Goal: Task Accomplishment & Management: Use online tool/utility

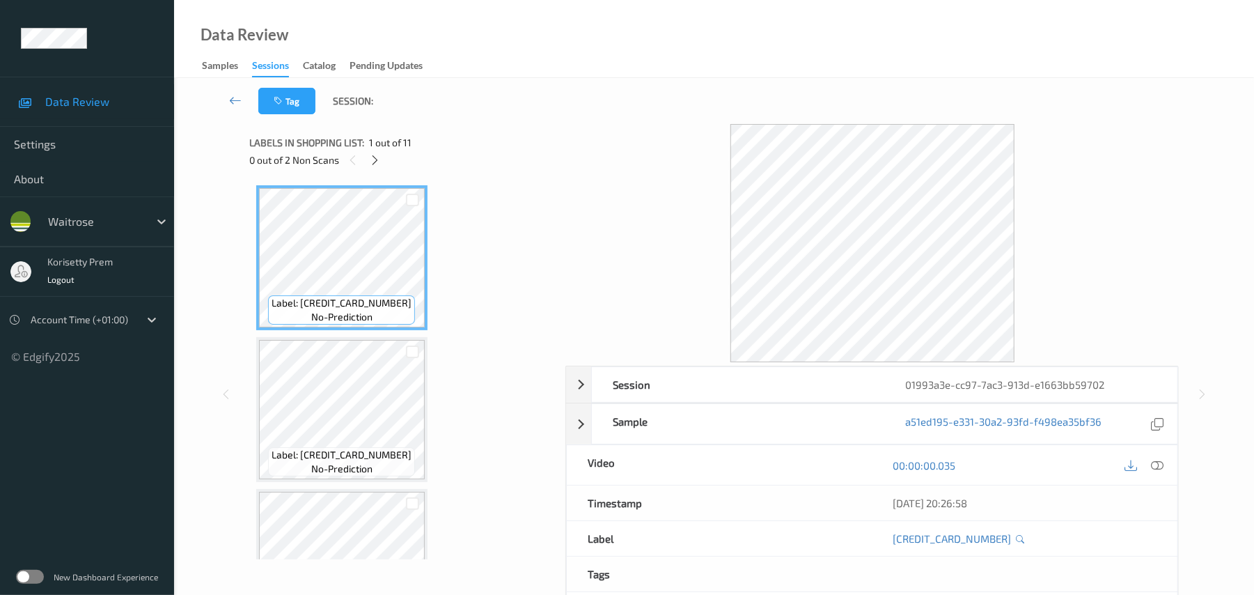
click at [478, 85] on div "Tag Session:" at bounding box center [714, 101] width 1023 height 46
click at [379, 154] on icon at bounding box center [375, 160] width 12 height 13
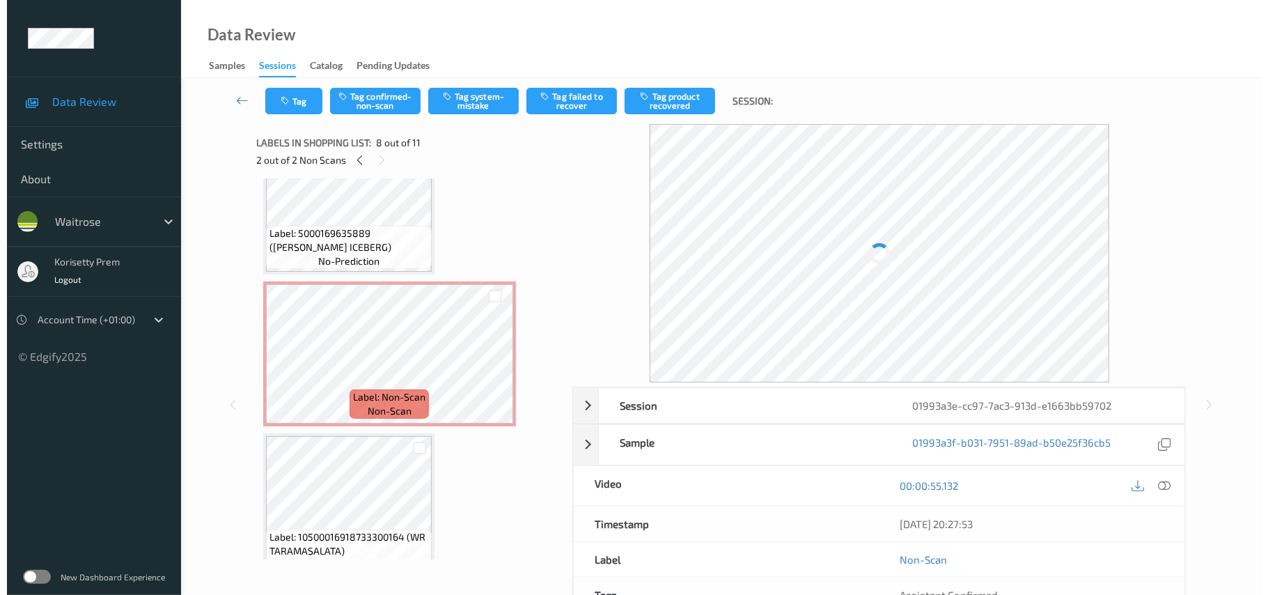
scroll to position [310, 0]
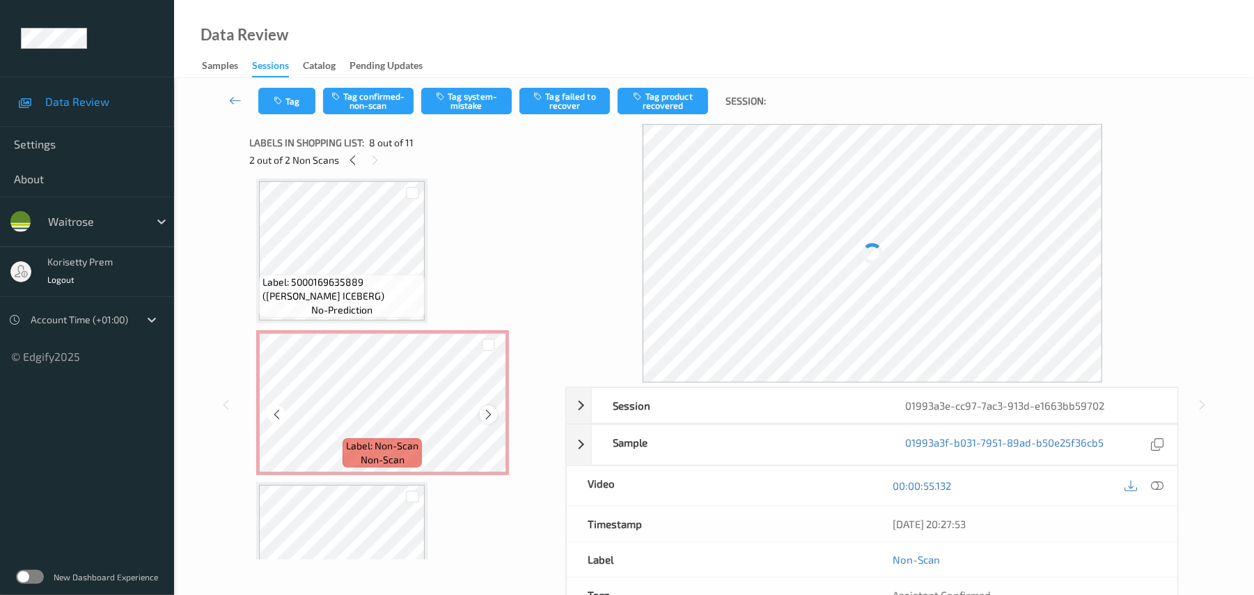
click at [485, 410] on icon at bounding box center [488, 414] width 12 height 13
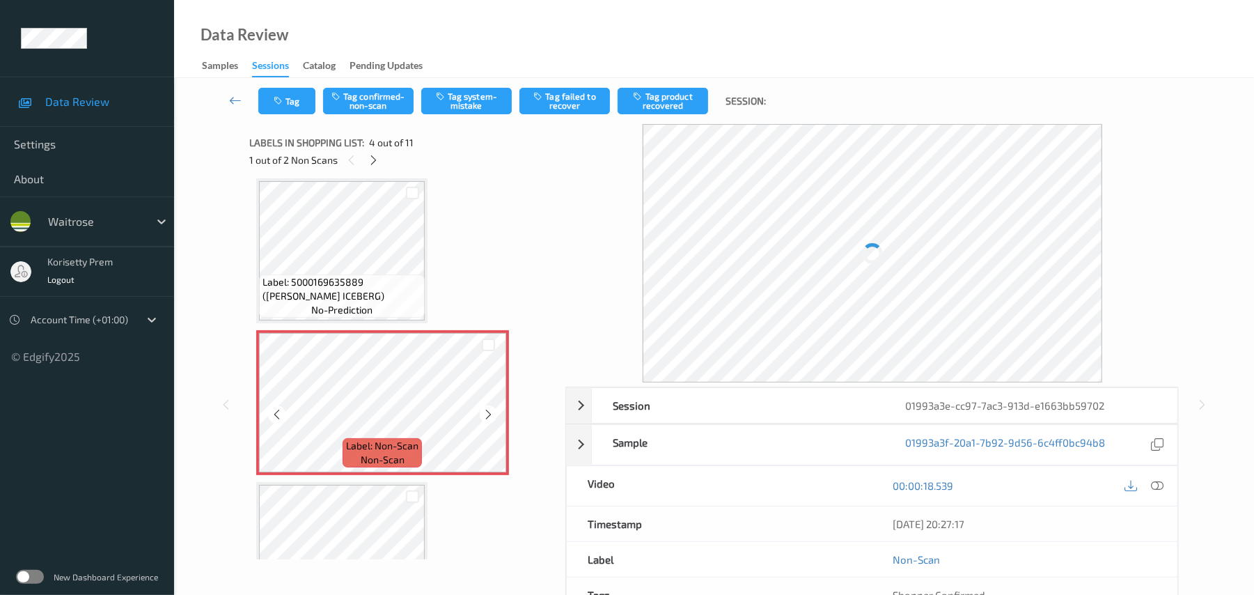
click at [485, 410] on icon at bounding box center [488, 414] width 12 height 13
click at [487, 411] on icon at bounding box center [488, 414] width 12 height 13
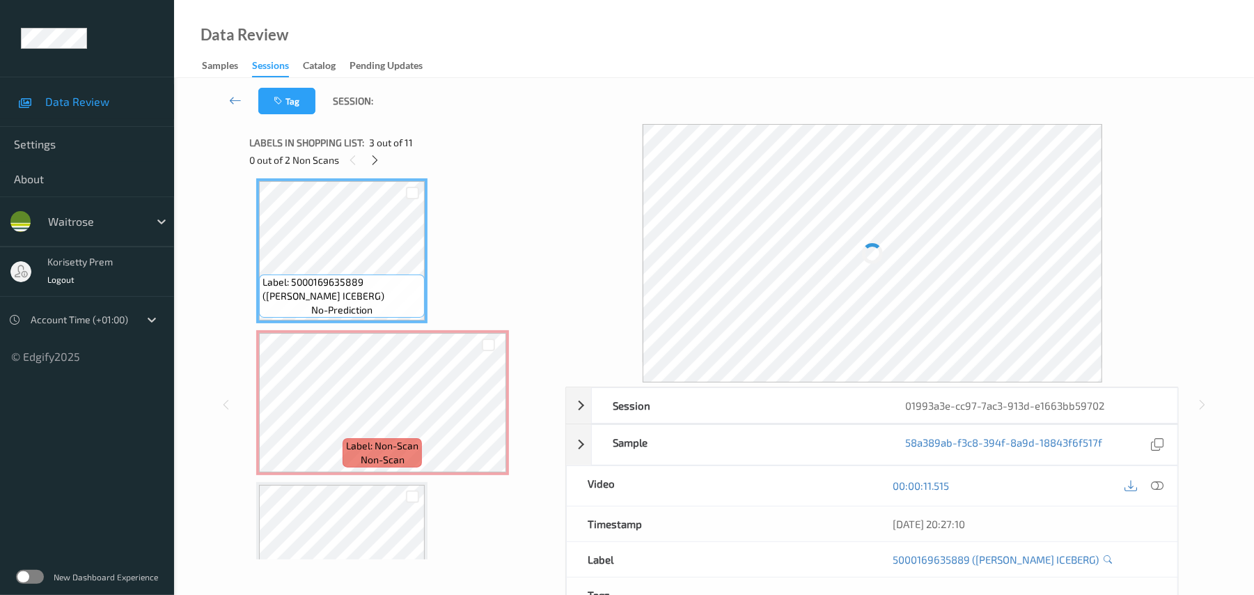
click at [1156, 489] on icon at bounding box center [1157, 485] width 13 height 13
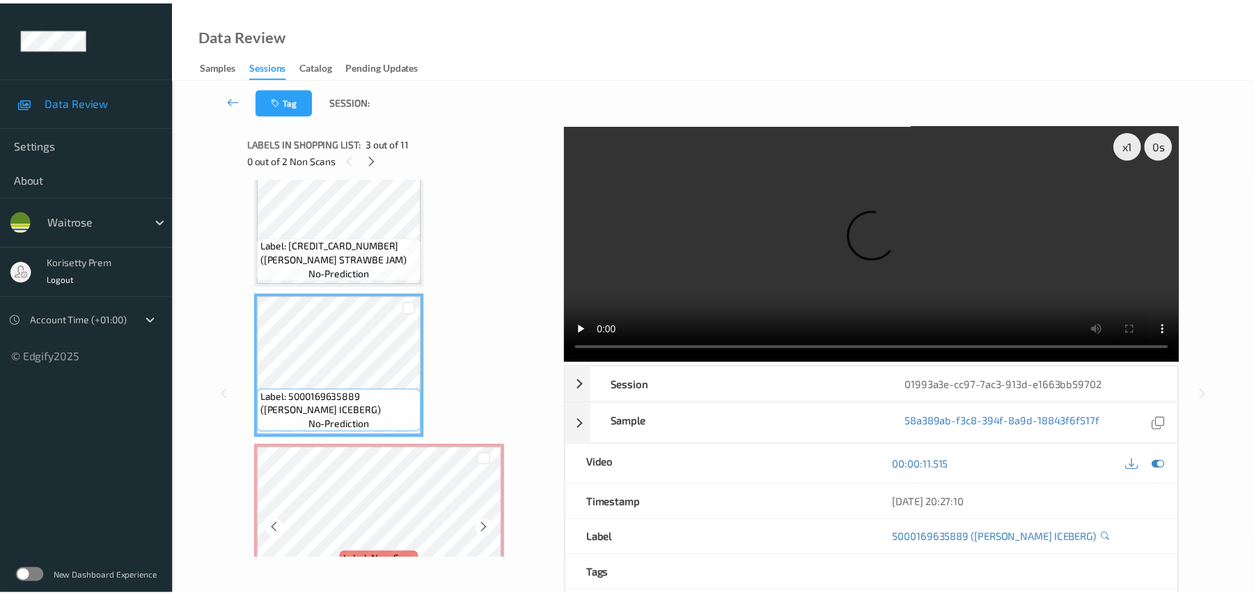
scroll to position [125, 0]
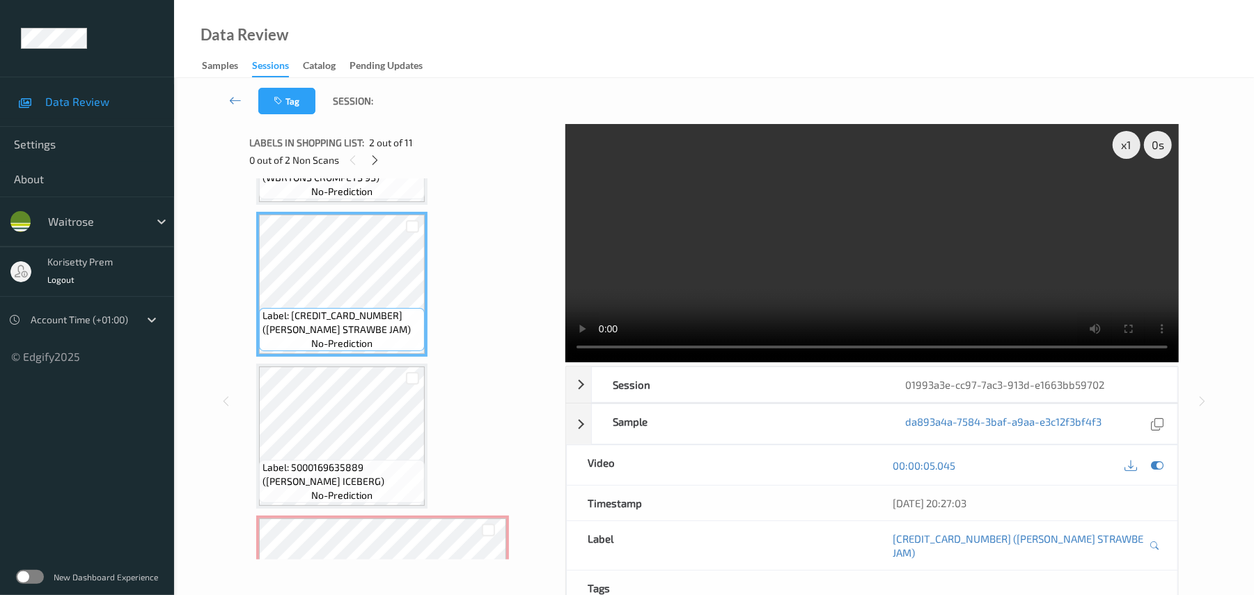
click at [772, 212] on video at bounding box center [871, 243] width 613 height 238
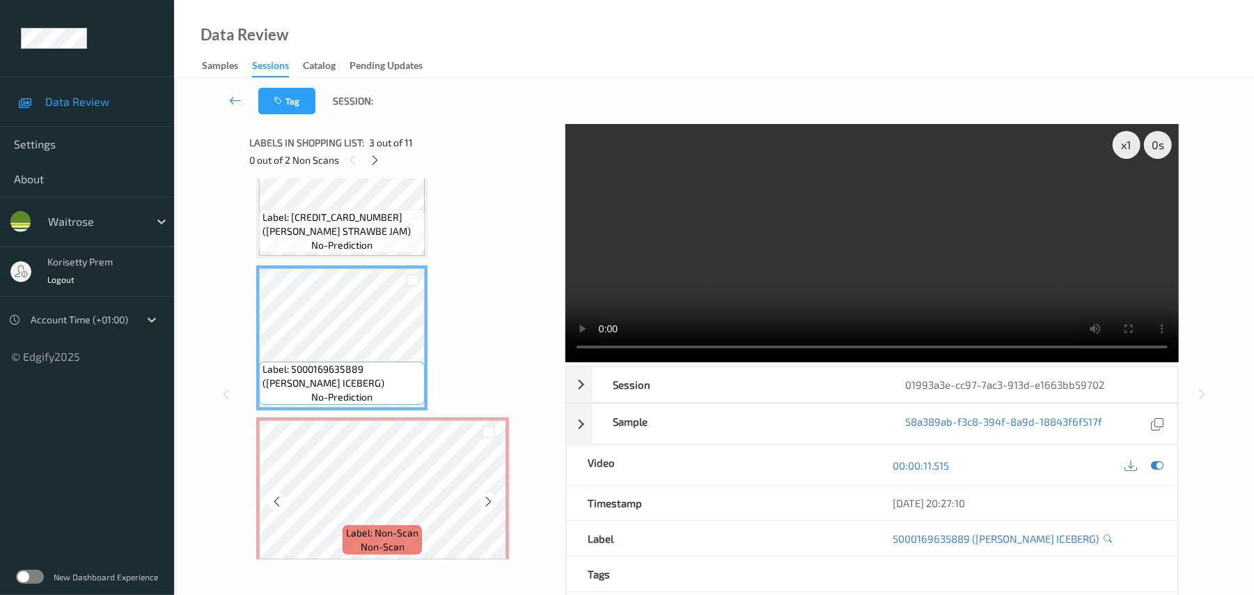
scroll to position [310, 0]
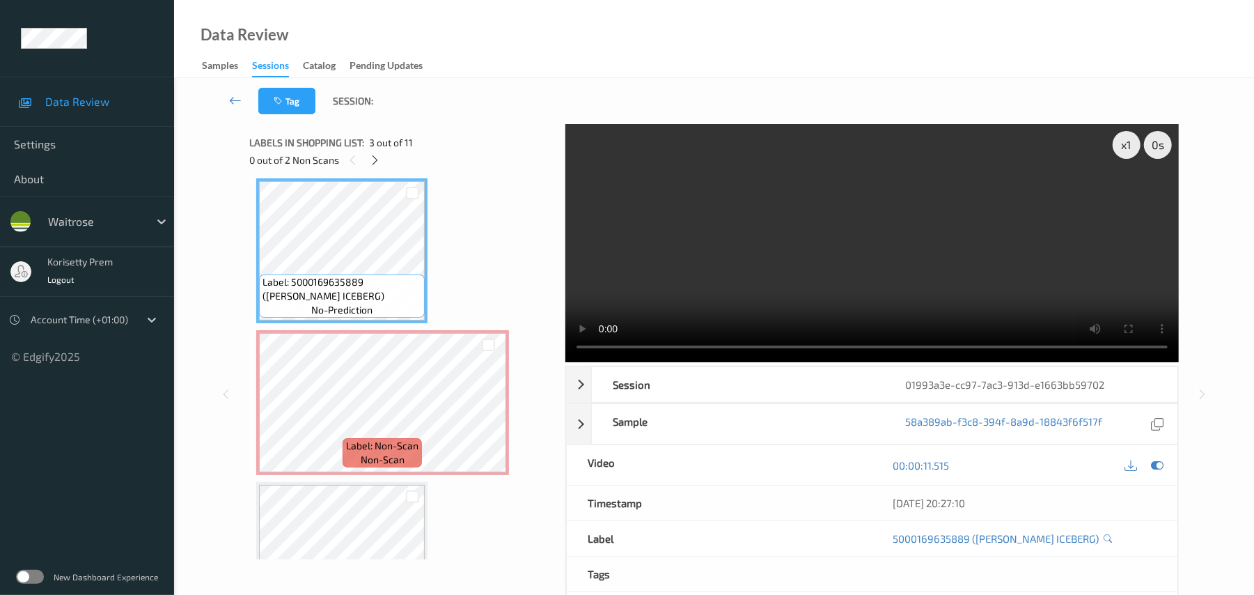
click at [901, 291] on video at bounding box center [871, 243] width 613 height 238
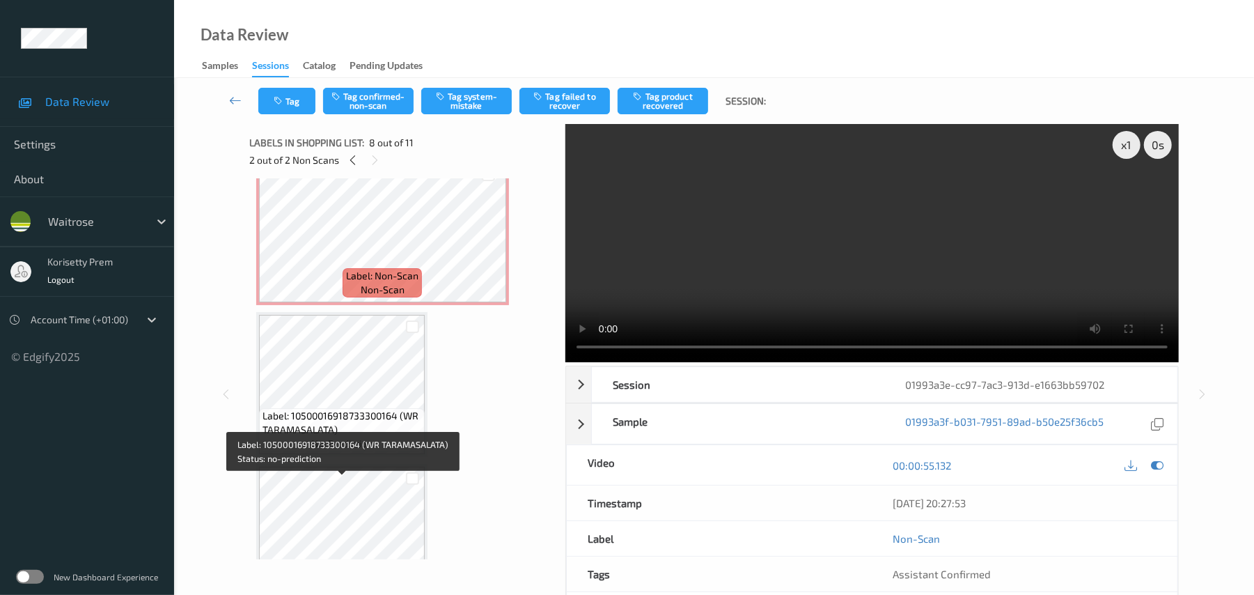
scroll to position [404, 0]
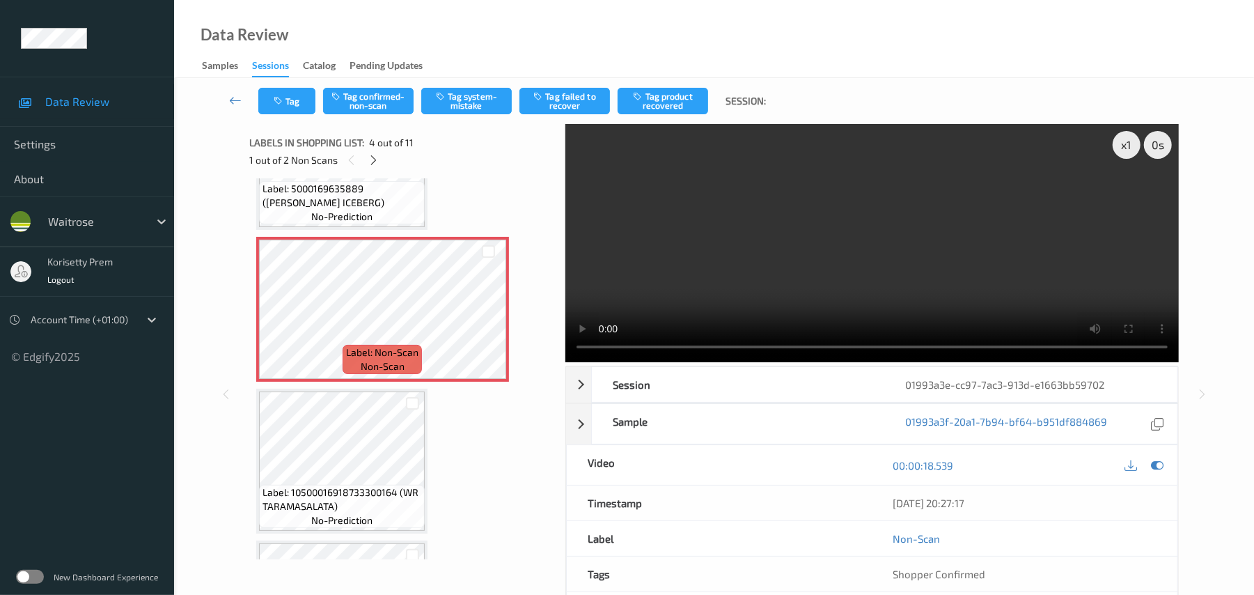
click at [849, 252] on video at bounding box center [871, 243] width 613 height 238
click at [979, 258] on video at bounding box center [871, 243] width 613 height 238
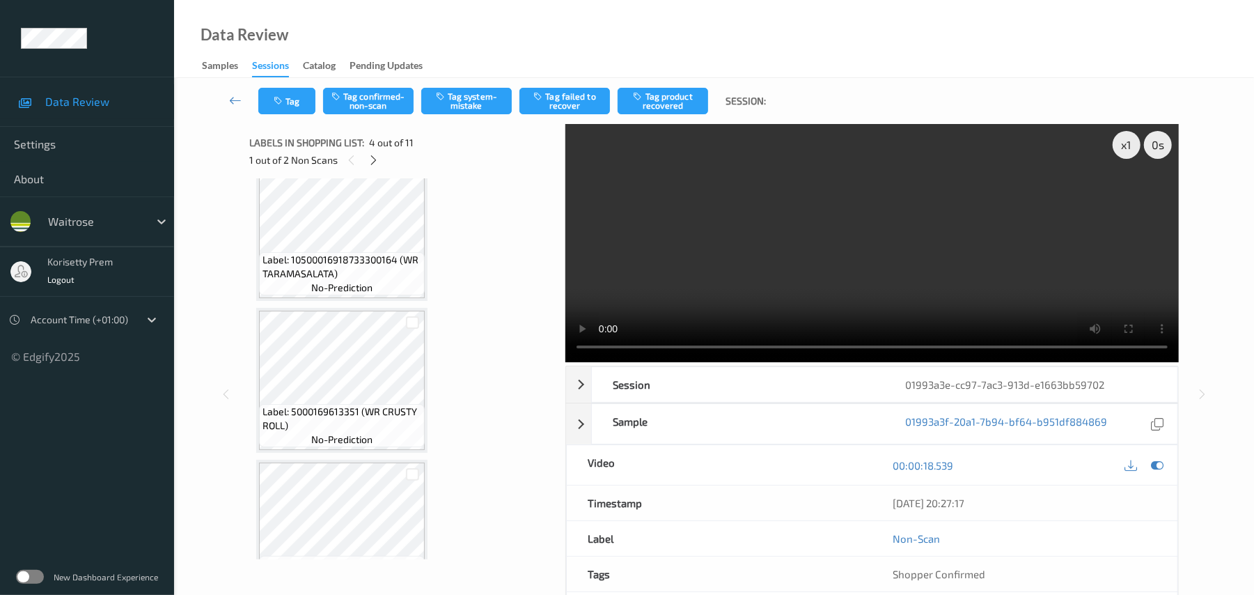
scroll to position [682, 0]
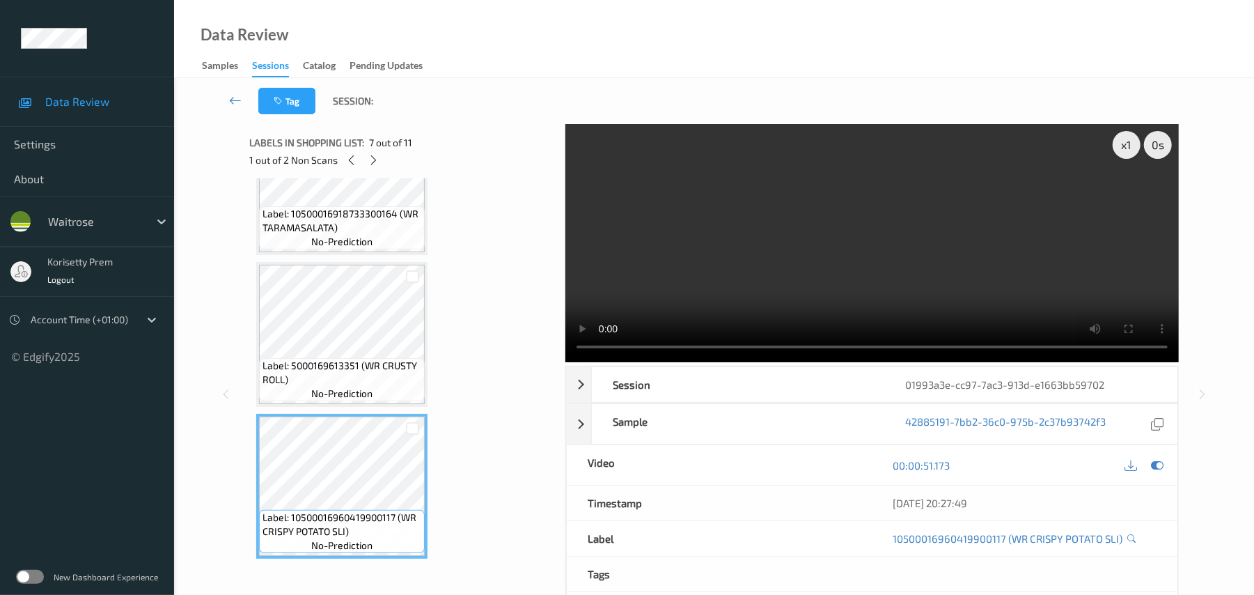
click at [728, 278] on video at bounding box center [871, 243] width 613 height 238
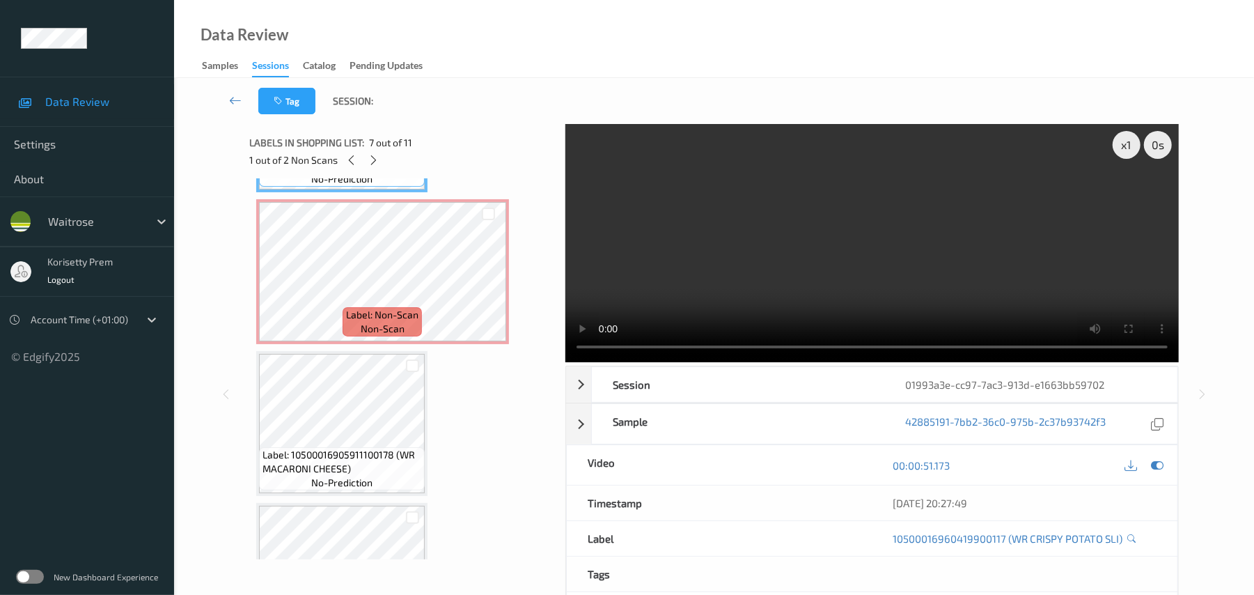
scroll to position [1053, 0]
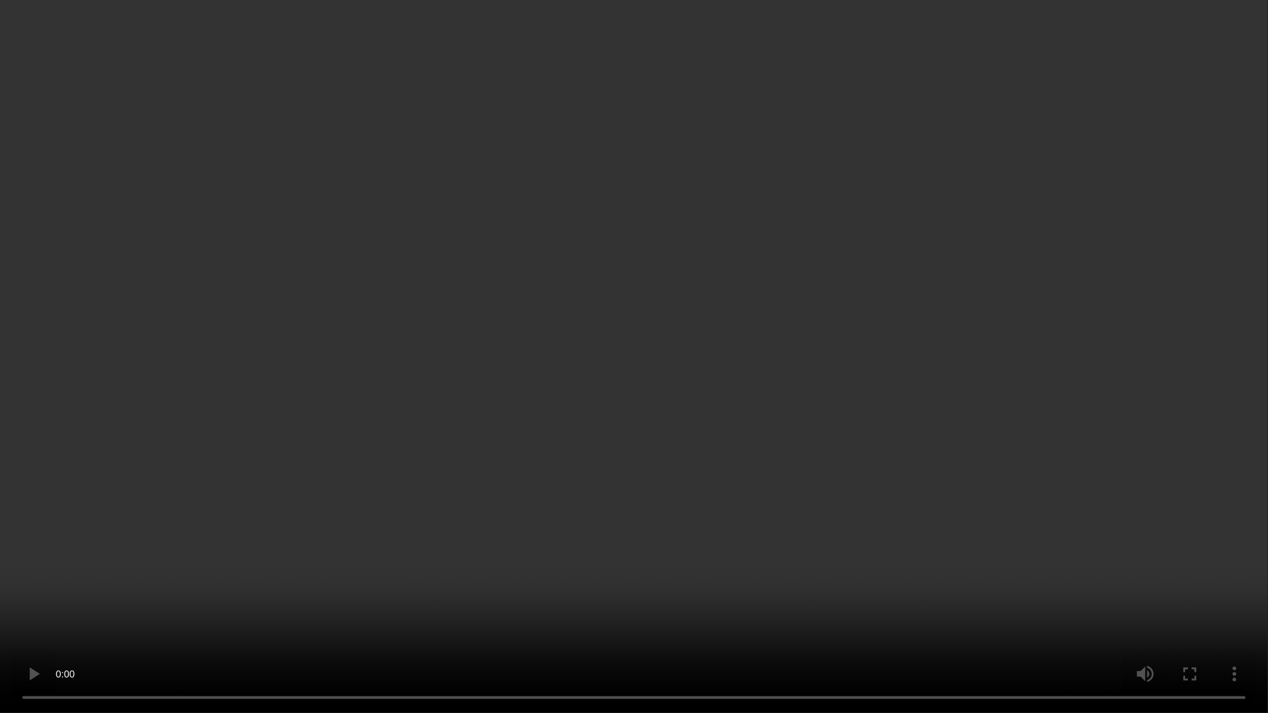
click at [1168, 416] on video at bounding box center [634, 356] width 1268 height 713
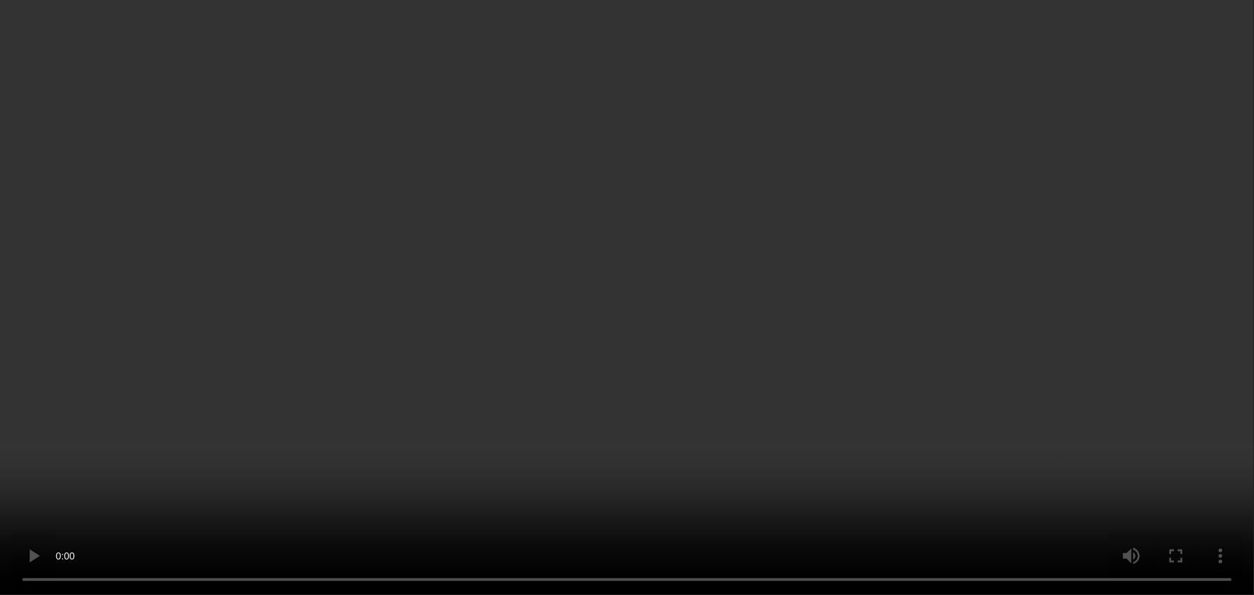
scroll to position [1239, 0]
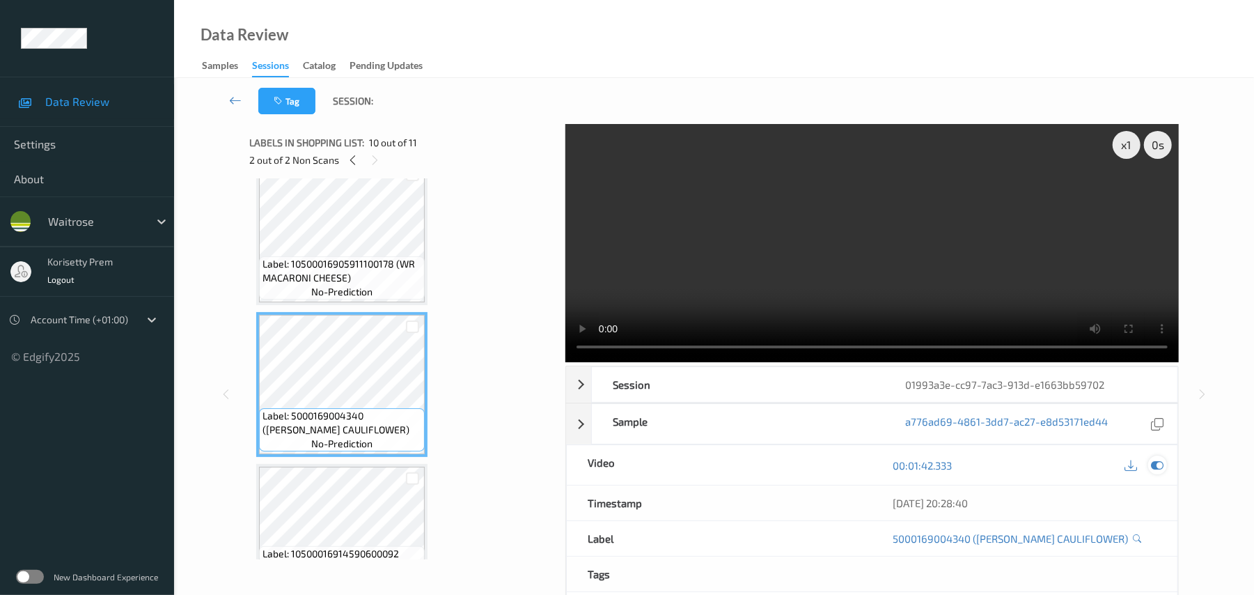
click at [1157, 466] on icon at bounding box center [1157, 465] width 13 height 13
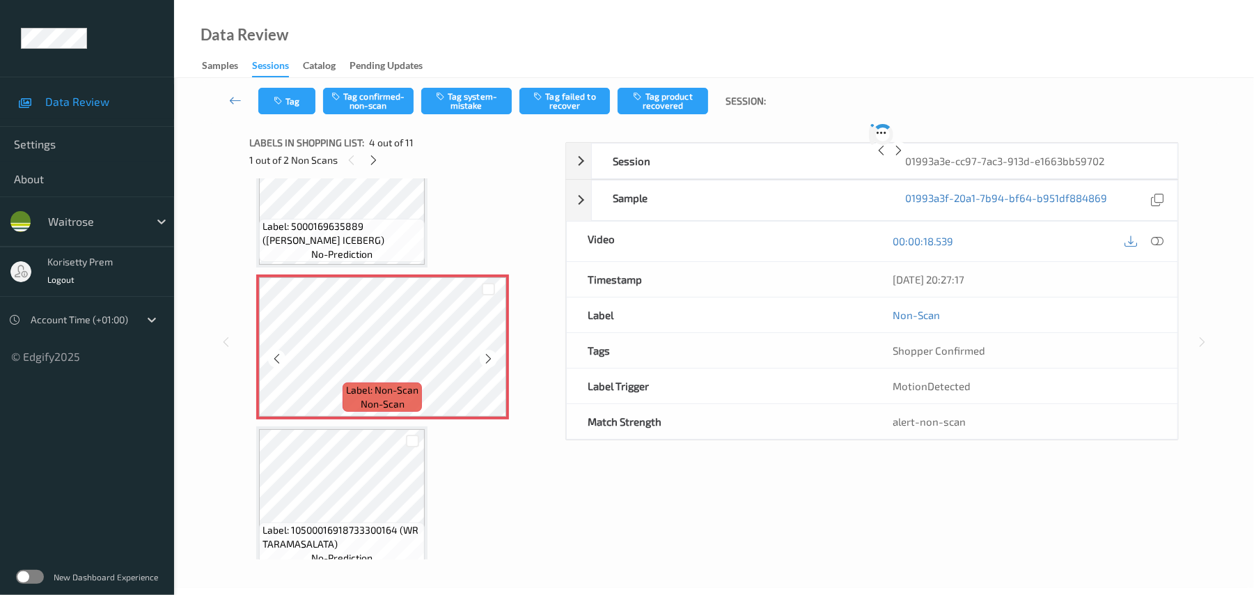
scroll to position [97, 0]
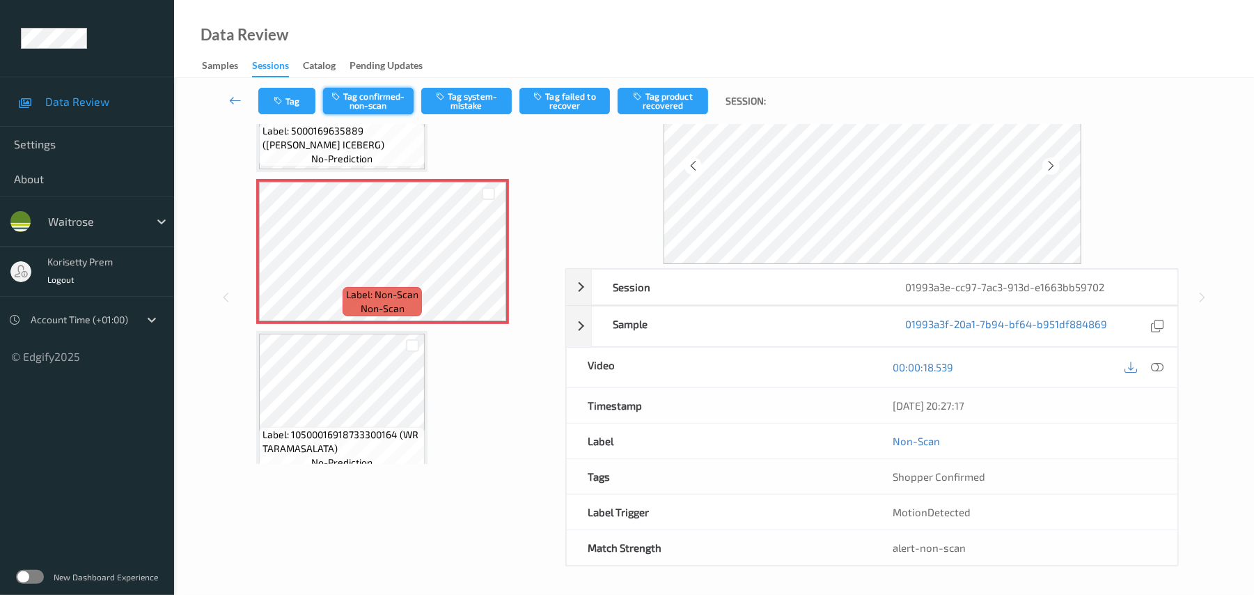
click at [343, 91] on icon "button" at bounding box center [337, 96] width 12 height 10
click at [576, 102] on button "Tag failed to recover" at bounding box center [564, 101] width 91 height 26
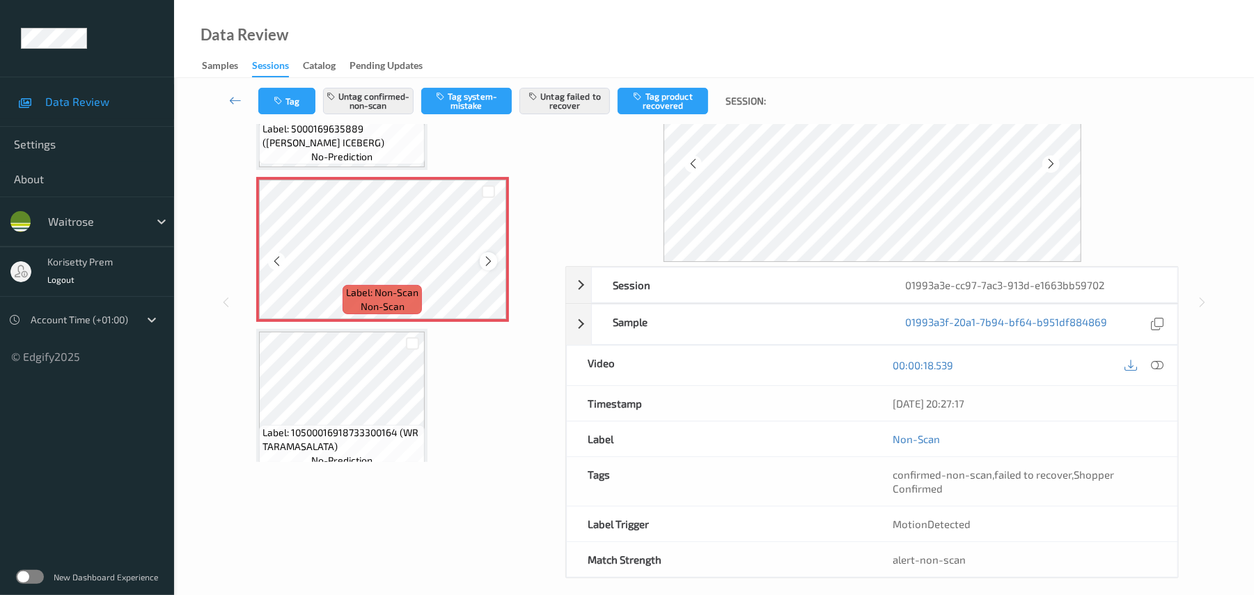
click at [492, 260] on icon at bounding box center [488, 261] width 12 height 13
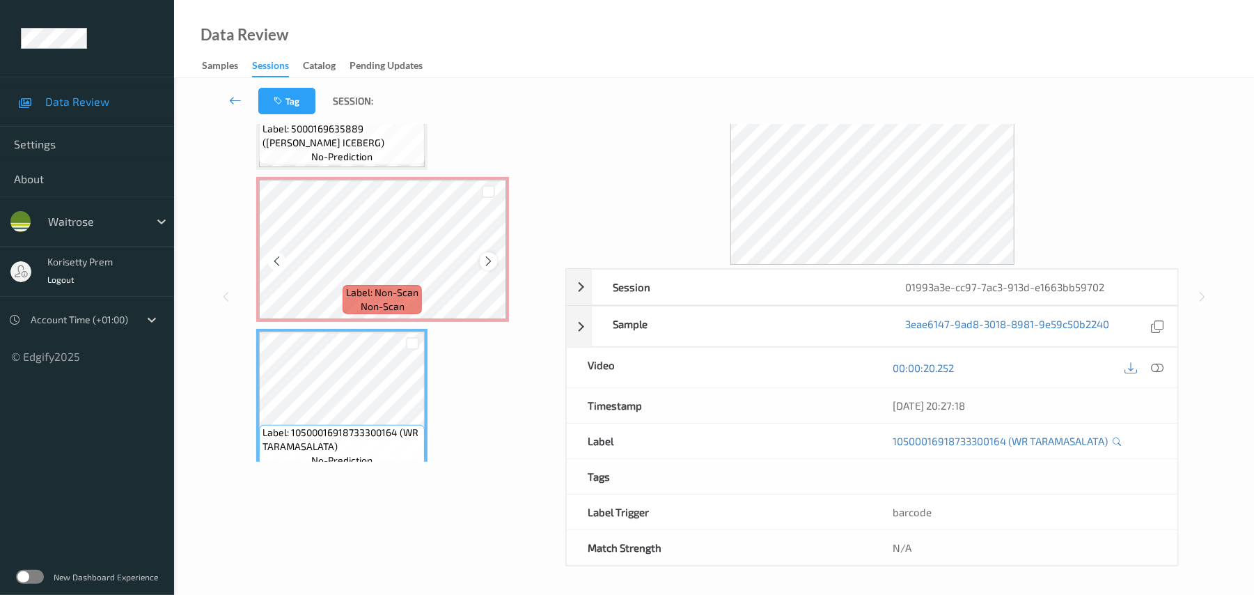
click at [487, 259] on icon at bounding box center [488, 261] width 12 height 13
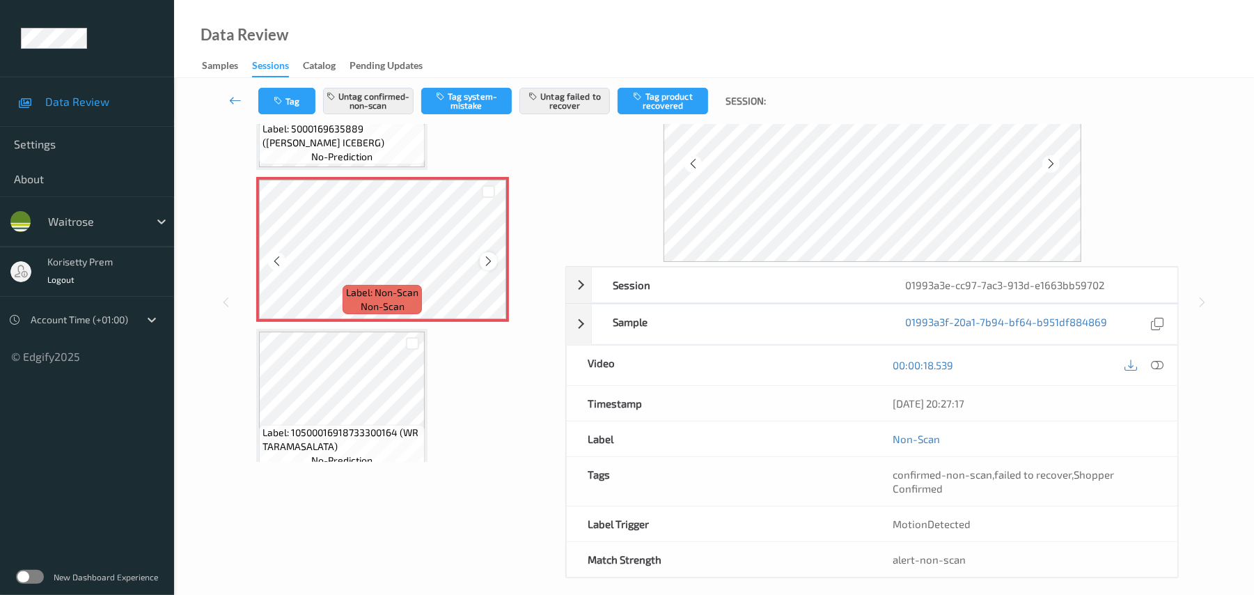
click at [487, 260] on icon at bounding box center [488, 261] width 12 height 13
click at [379, 95] on button "Untag confirmed-non-scan" at bounding box center [368, 101] width 91 height 26
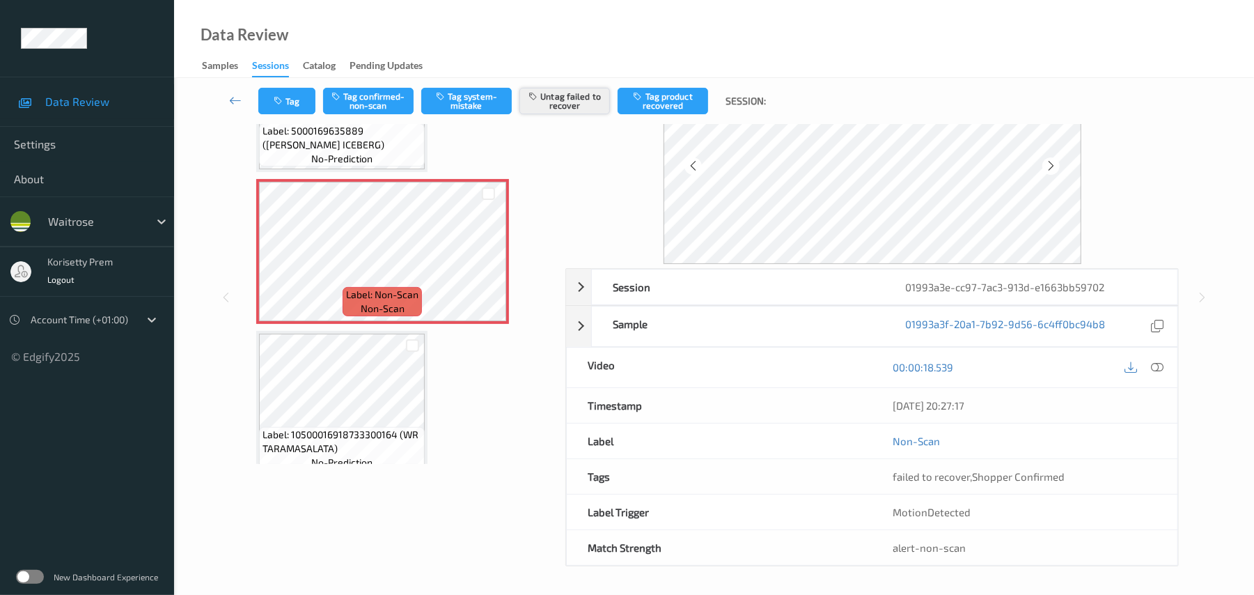
click at [566, 106] on button "Untag failed to recover" at bounding box center [564, 101] width 91 height 26
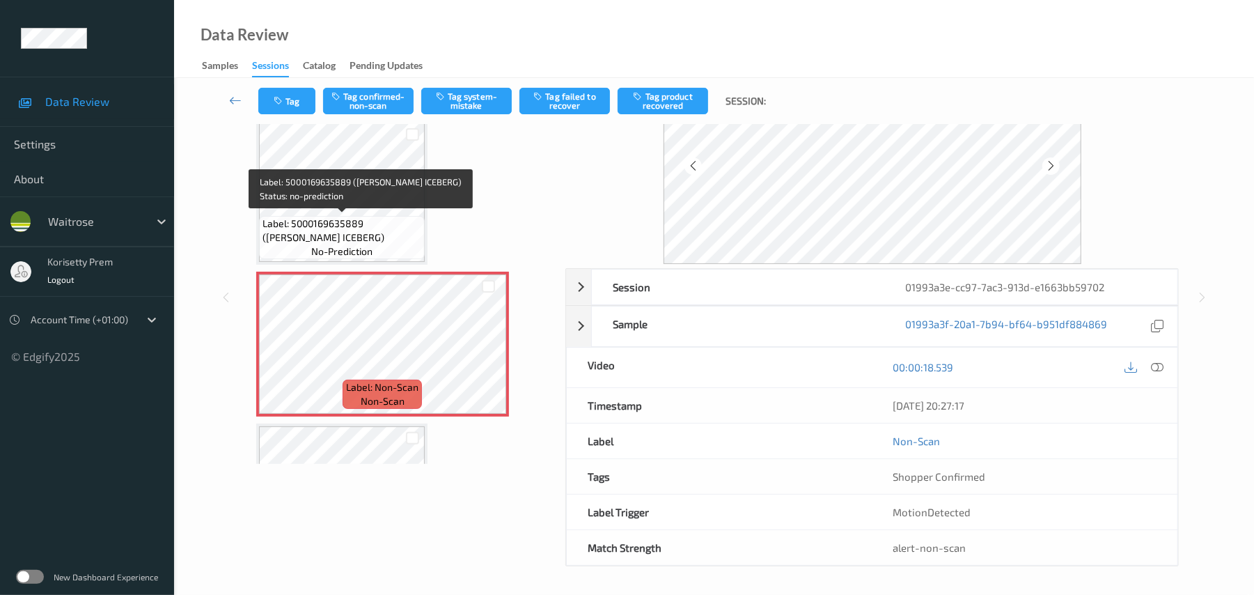
click at [338, 224] on span "Label: 5000169635889 ([PERSON_NAME] ICEBERG)" at bounding box center [341, 231] width 159 height 28
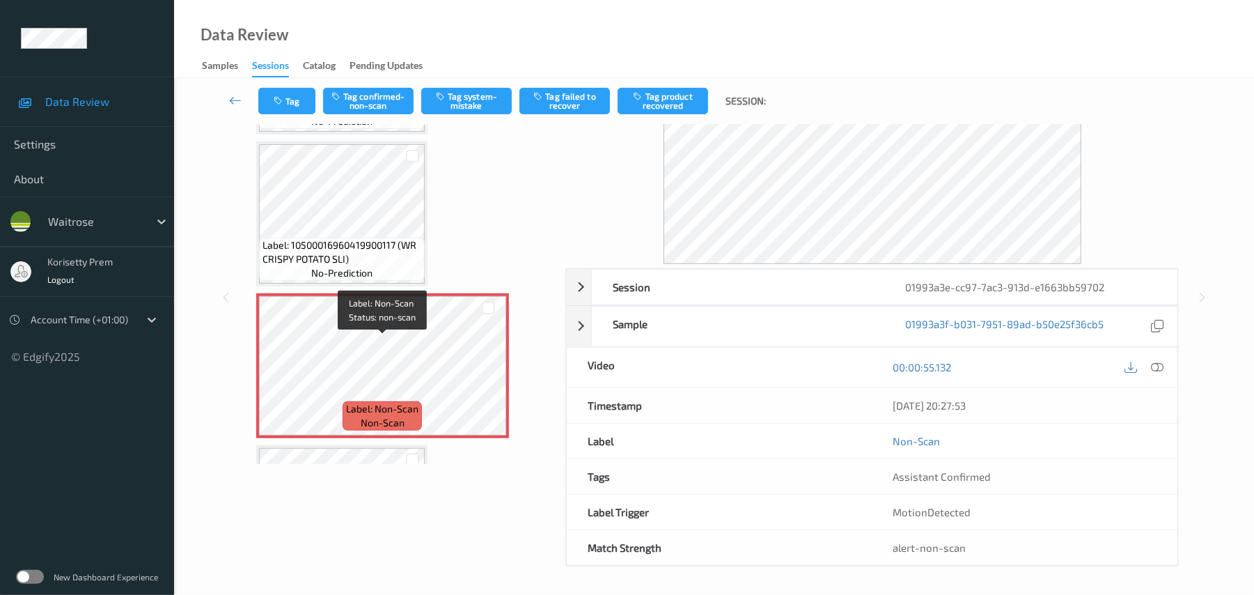
scroll to position [831, 0]
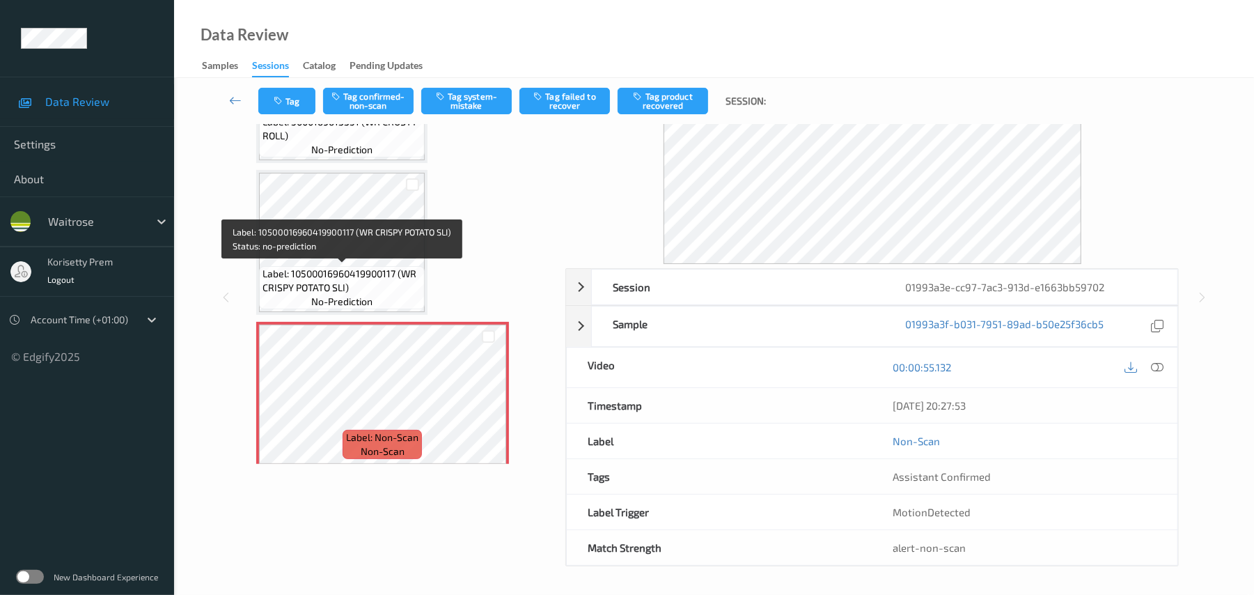
click at [332, 267] on span "Label: 10500016960419900117 (WR CRISPY POTATO SLI)" at bounding box center [341, 281] width 159 height 28
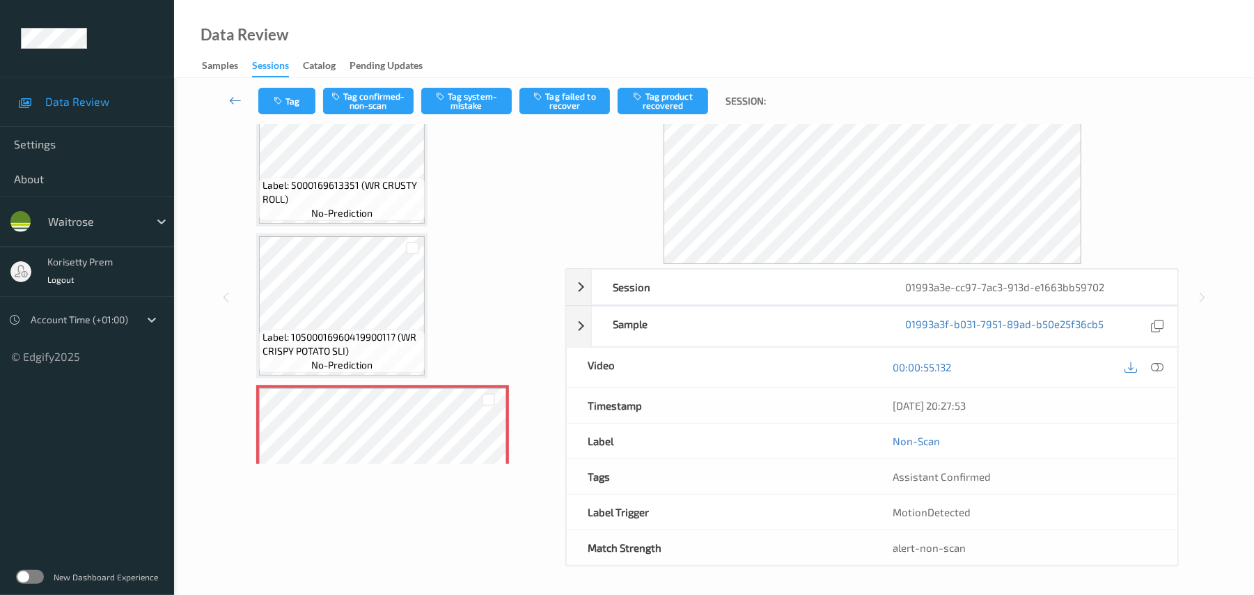
scroll to position [738, 0]
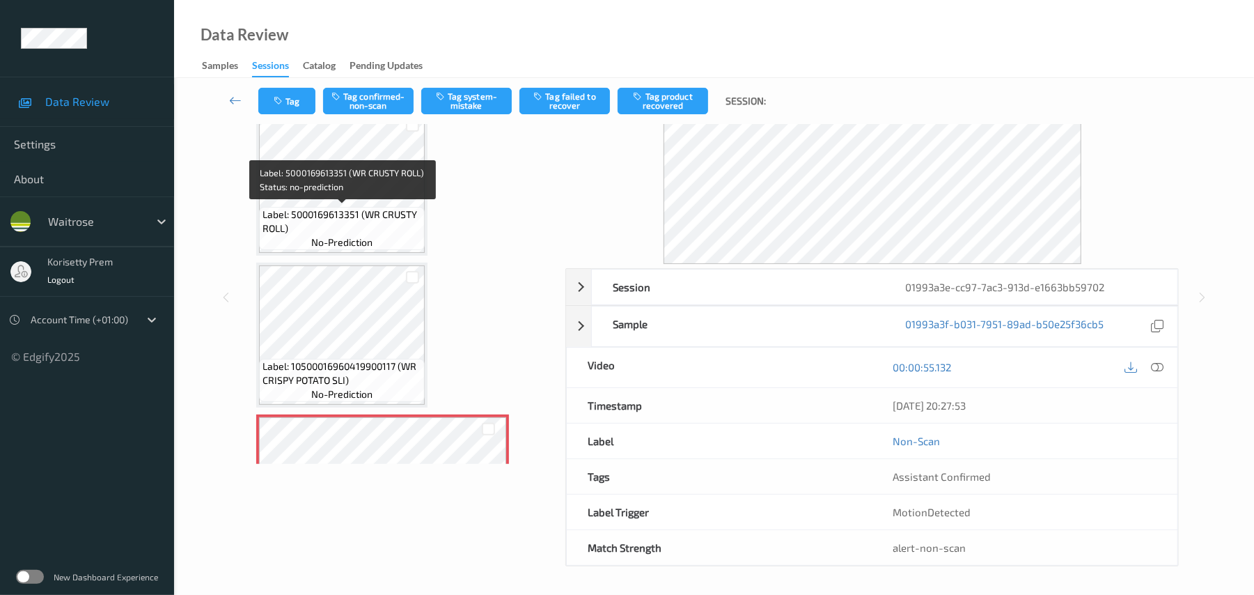
click at [359, 207] on span "Label: 5000169613351 (WR CRUSTY ROLL)" at bounding box center [341, 221] width 159 height 28
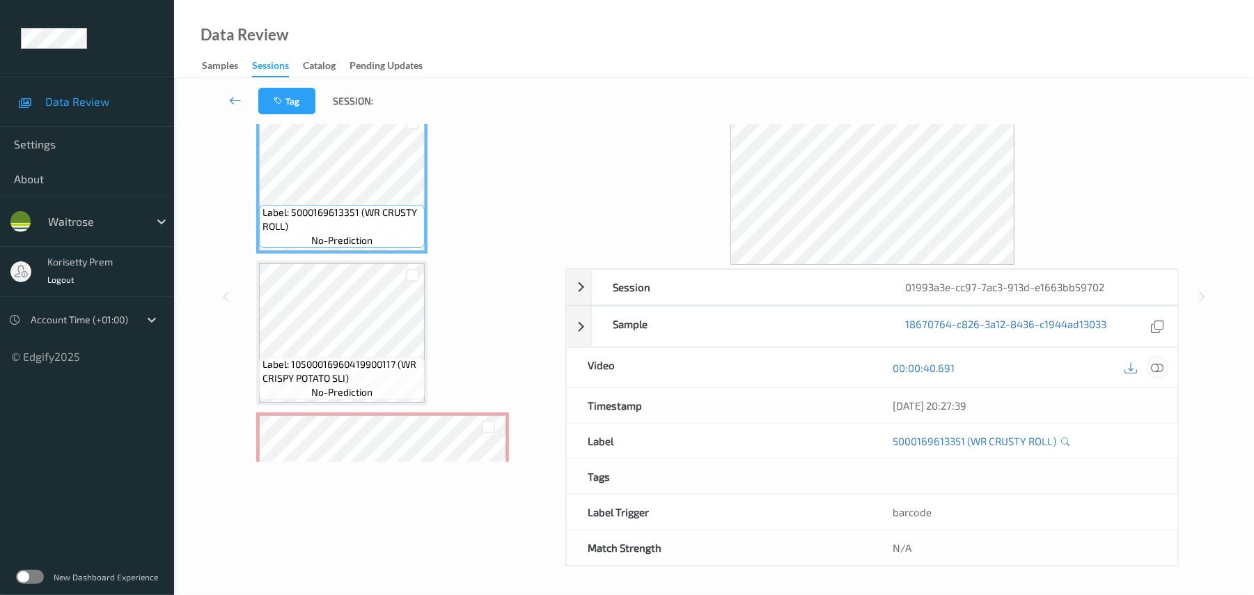
click at [1157, 369] on icon at bounding box center [1157, 367] width 13 height 13
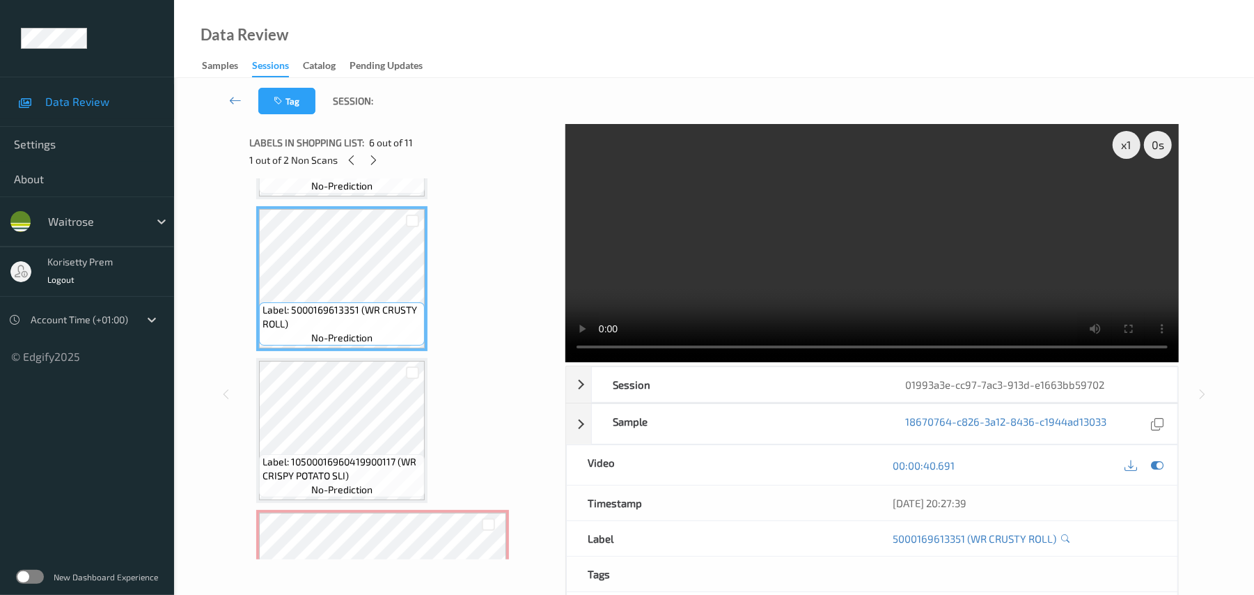
click at [842, 280] on video at bounding box center [871, 243] width 613 height 238
click at [728, 276] on video at bounding box center [871, 243] width 613 height 238
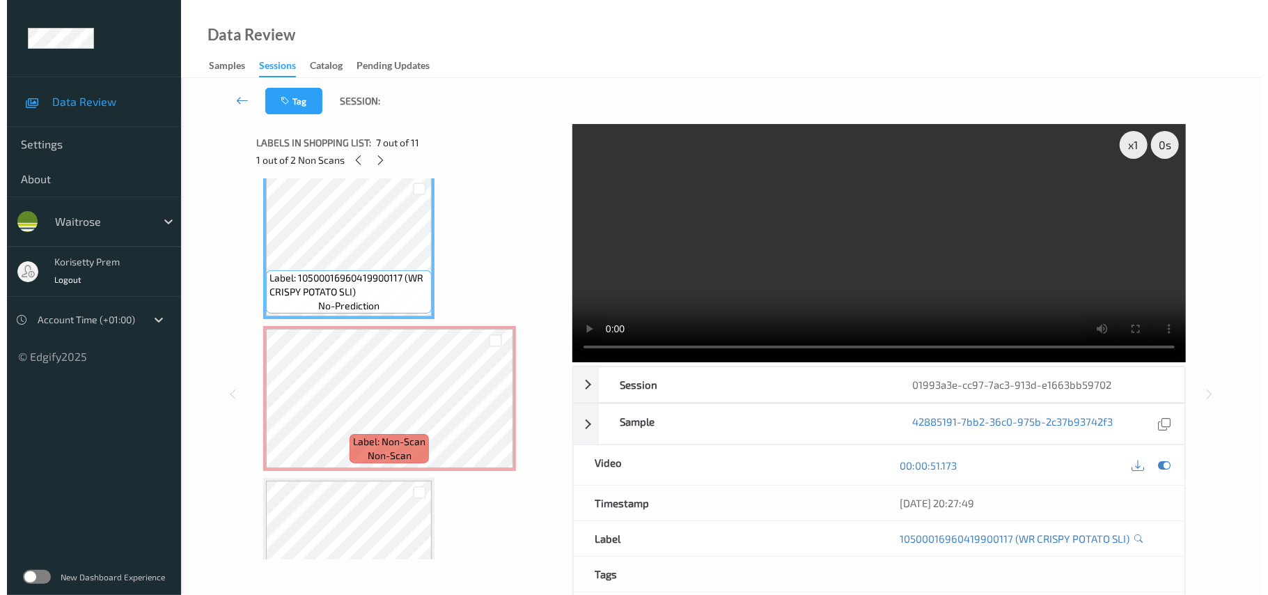
scroll to position [923, 0]
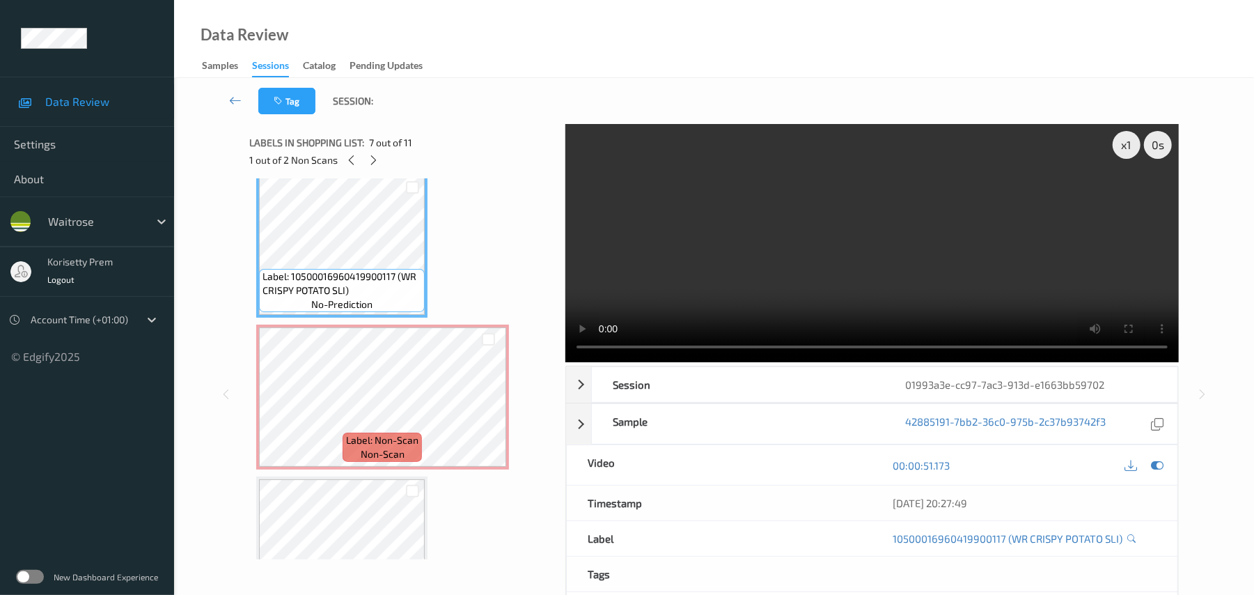
click at [748, 233] on video at bounding box center [871, 243] width 613 height 238
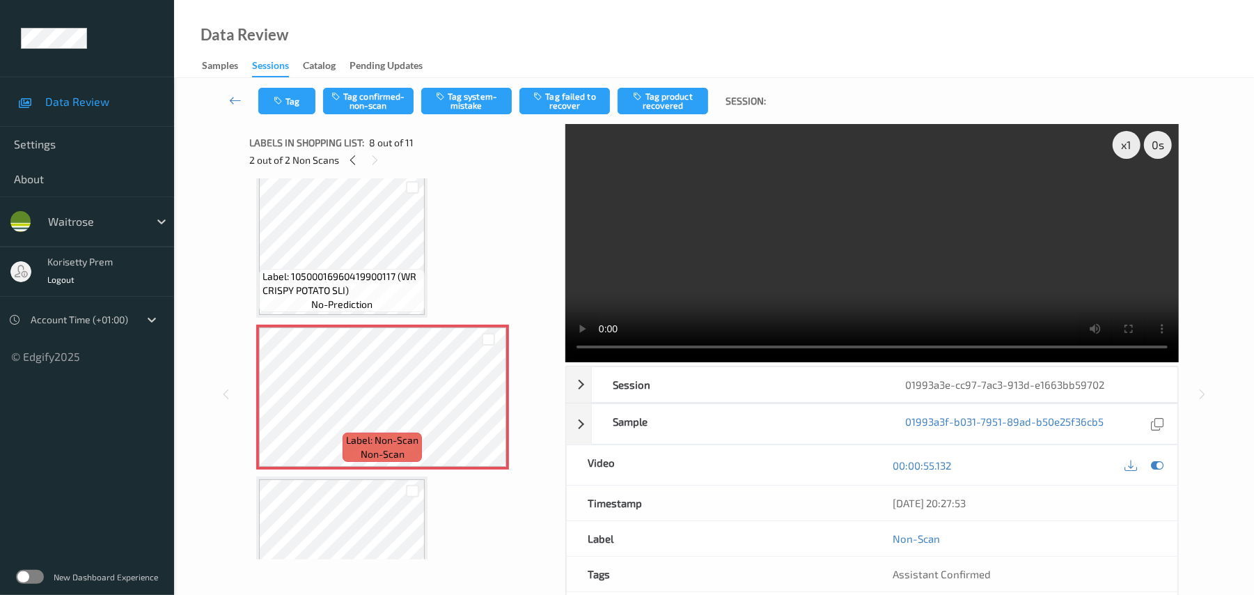
click at [819, 256] on video at bounding box center [871, 243] width 613 height 238
click at [377, 109] on button "Tag confirmed-non-scan" at bounding box center [368, 101] width 91 height 26
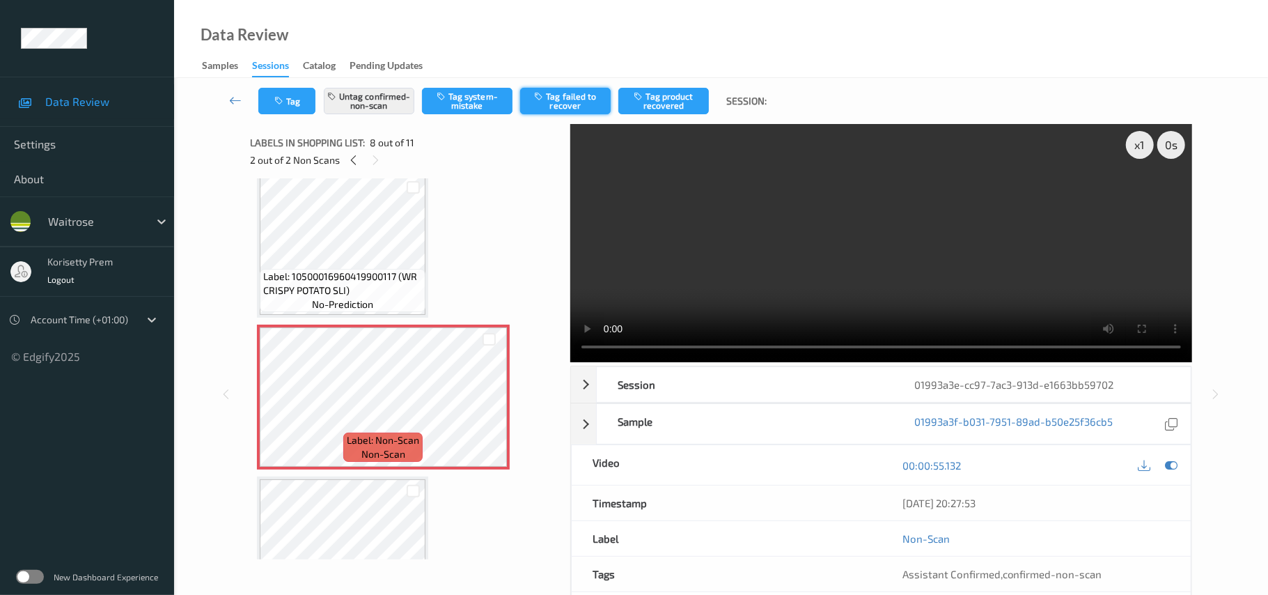
click at [567, 101] on button "Tag failed to recover" at bounding box center [565, 101] width 91 height 26
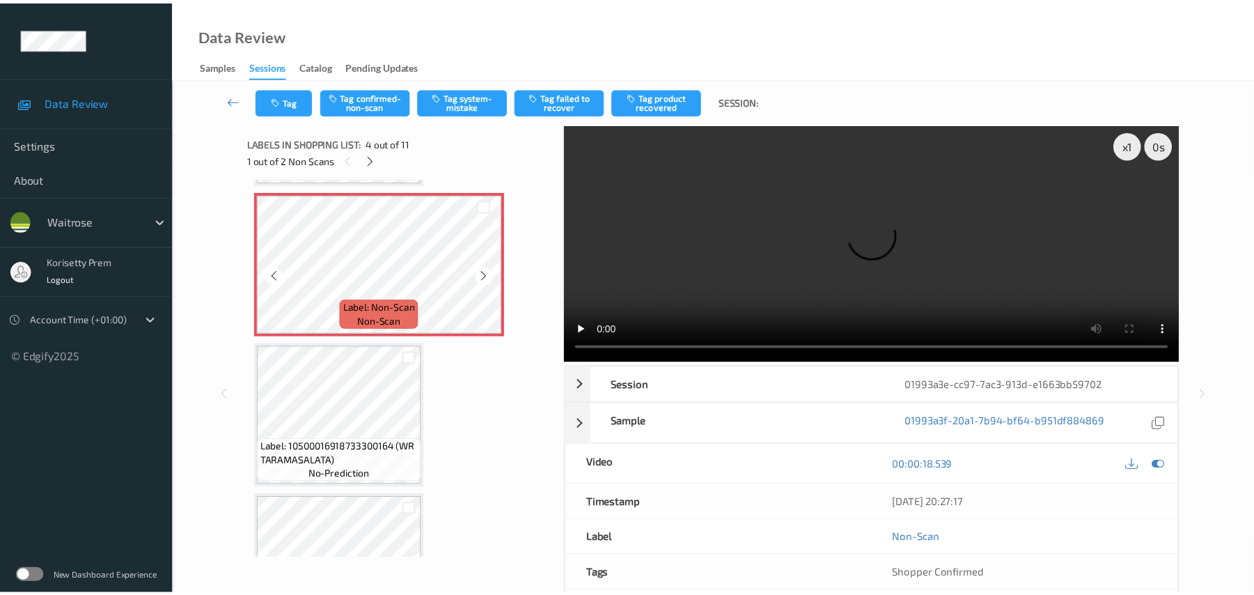
scroll to position [459, 0]
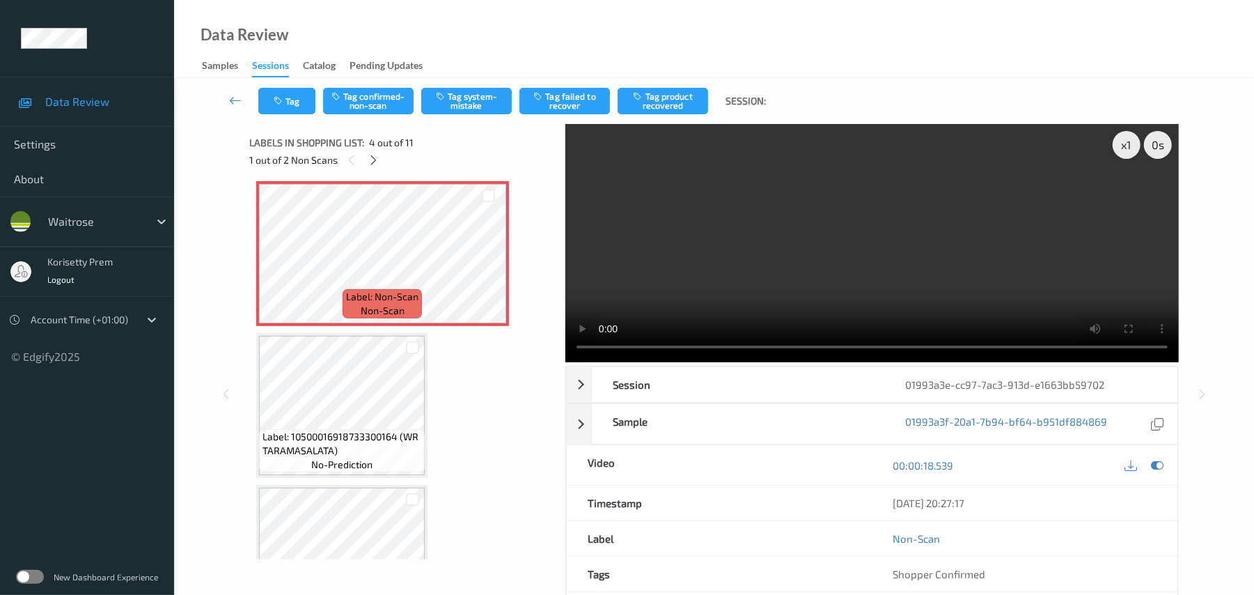
click at [803, 251] on video at bounding box center [871, 243] width 613 height 238
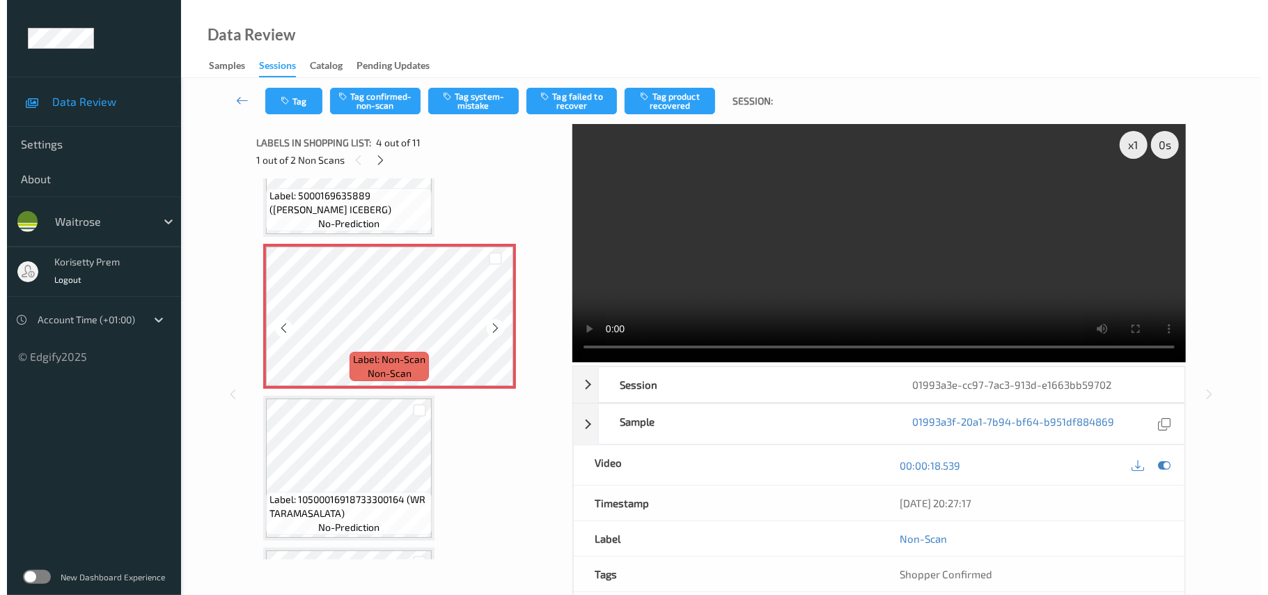
scroll to position [366, 0]
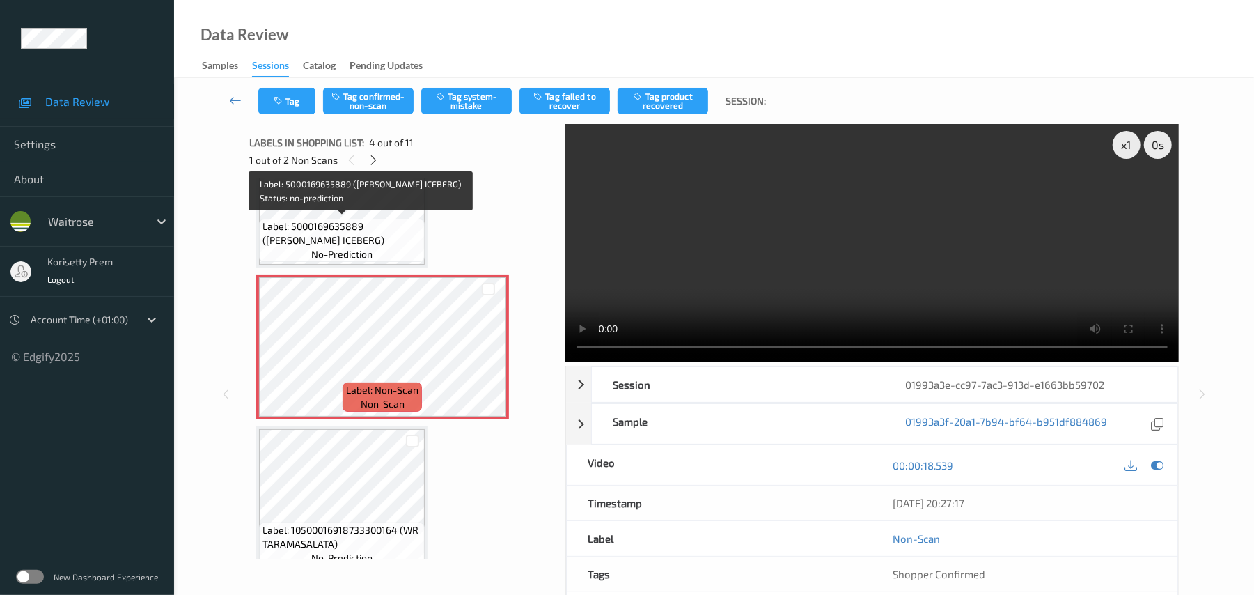
click at [380, 220] on span "Label: 5000169635889 ([PERSON_NAME] ICEBERG)" at bounding box center [341, 233] width 159 height 28
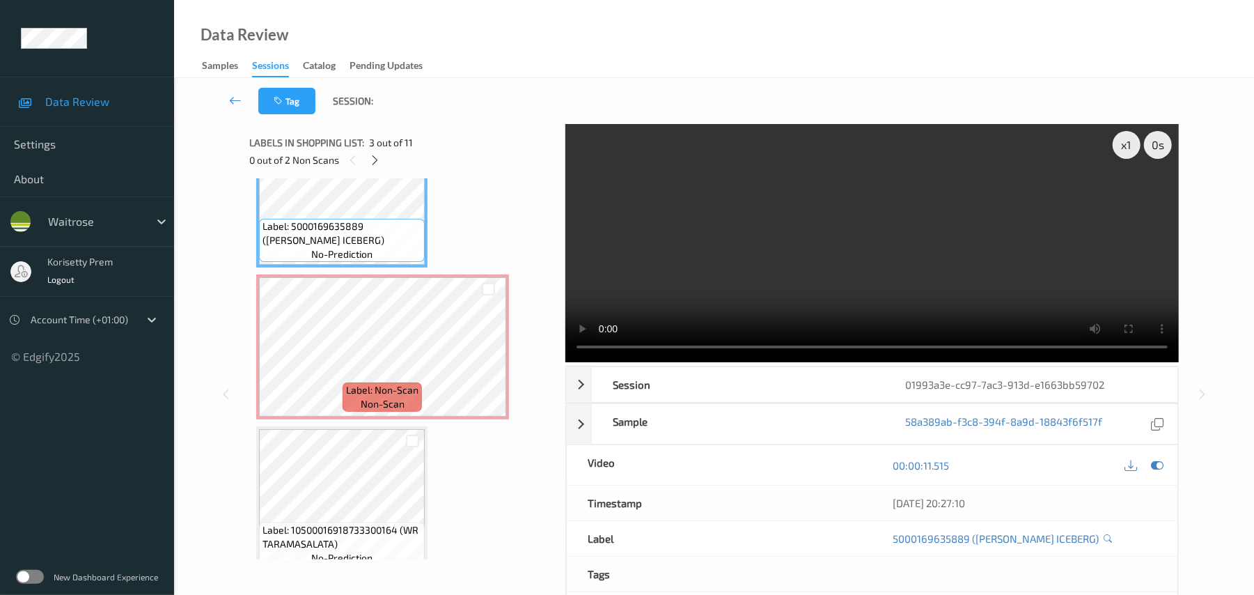
click at [915, 253] on video at bounding box center [871, 243] width 613 height 238
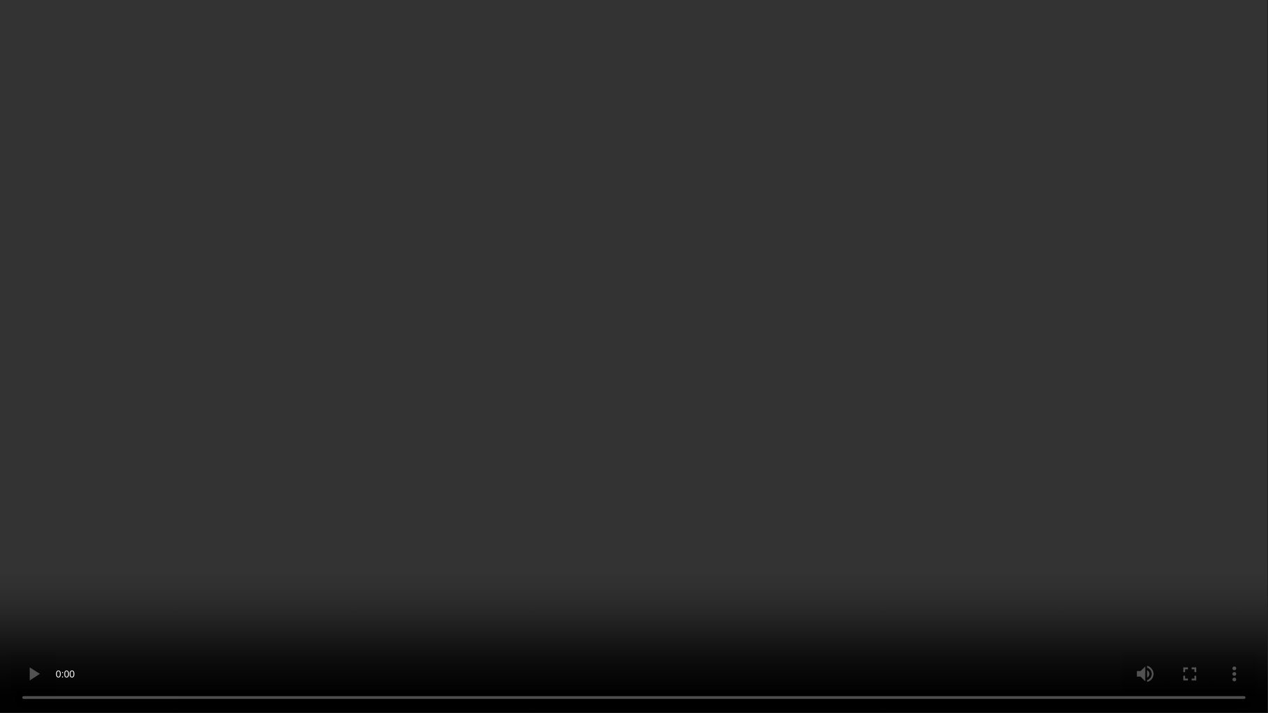
click at [983, 436] on video at bounding box center [634, 356] width 1268 height 713
click at [858, 379] on video at bounding box center [634, 356] width 1268 height 713
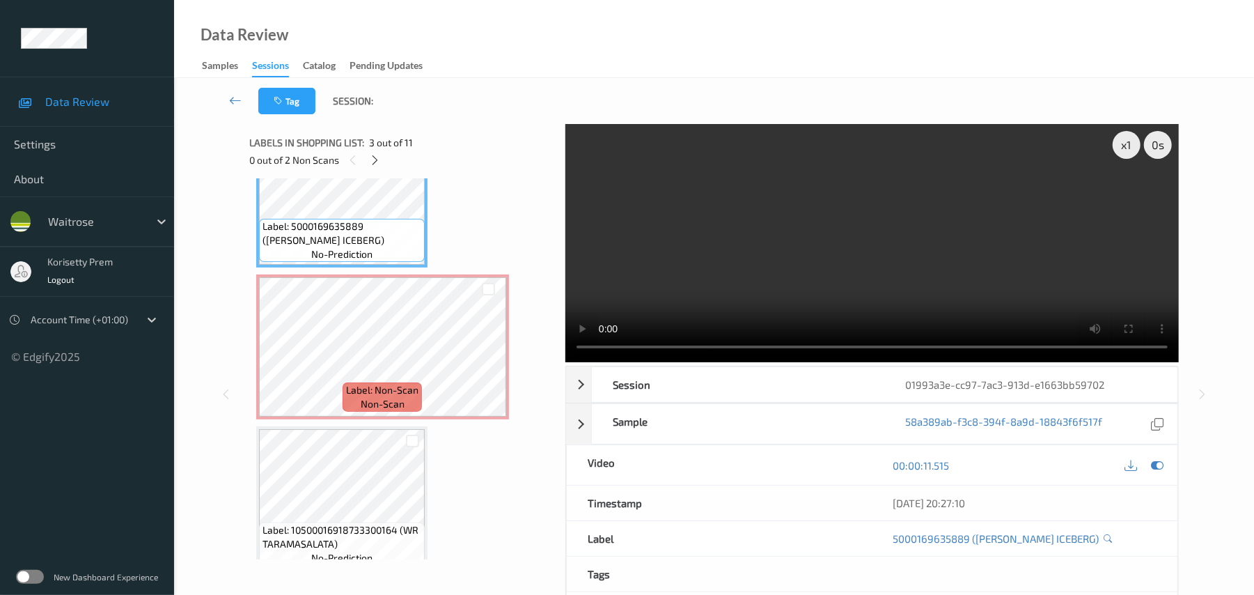
click at [692, 242] on video at bounding box center [871, 243] width 613 height 238
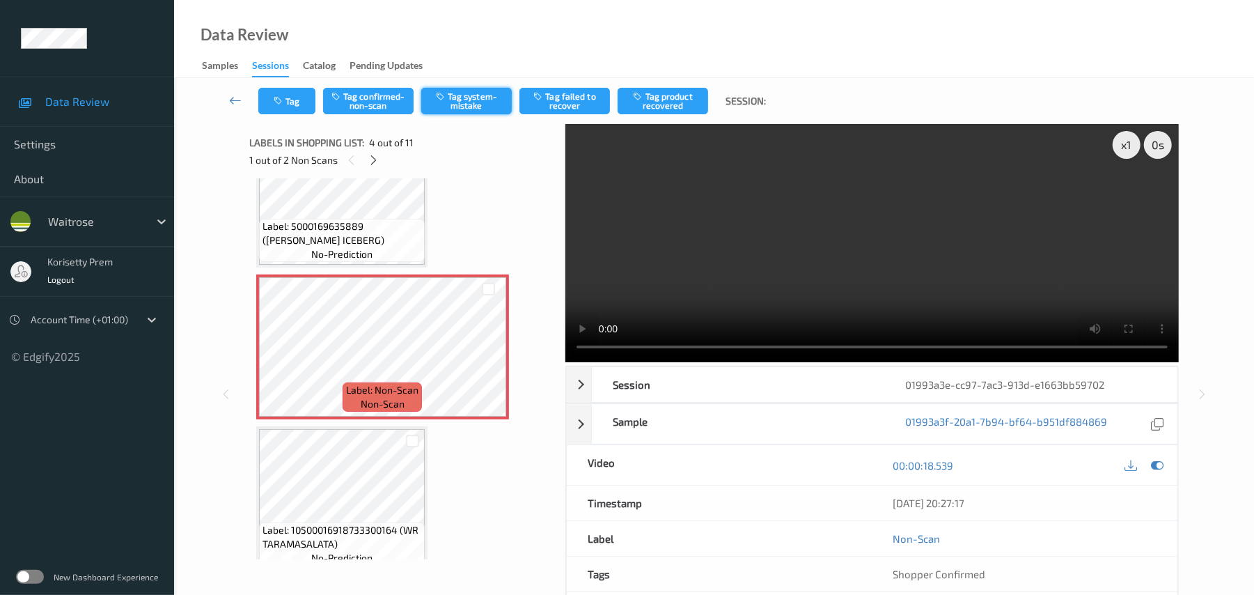
click at [452, 103] on button "Tag system-mistake" at bounding box center [466, 101] width 91 height 26
click at [446, 88] on button "Tag system-mistake" at bounding box center [466, 101] width 91 height 26
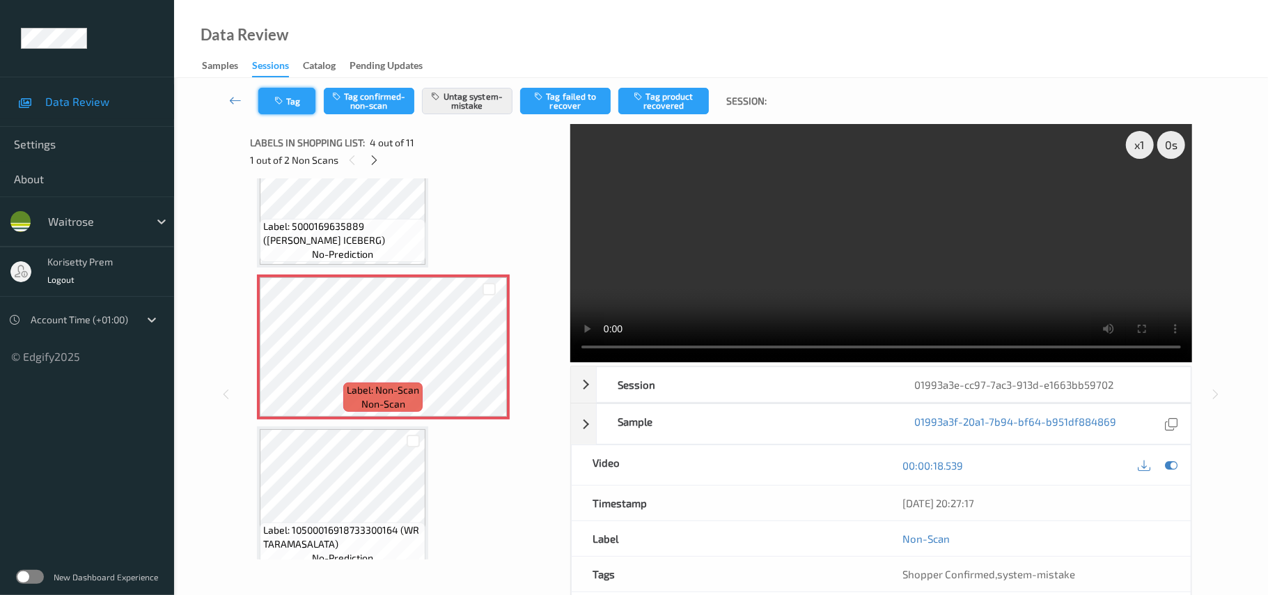
click at [291, 109] on button "Tag" at bounding box center [286, 101] width 57 height 26
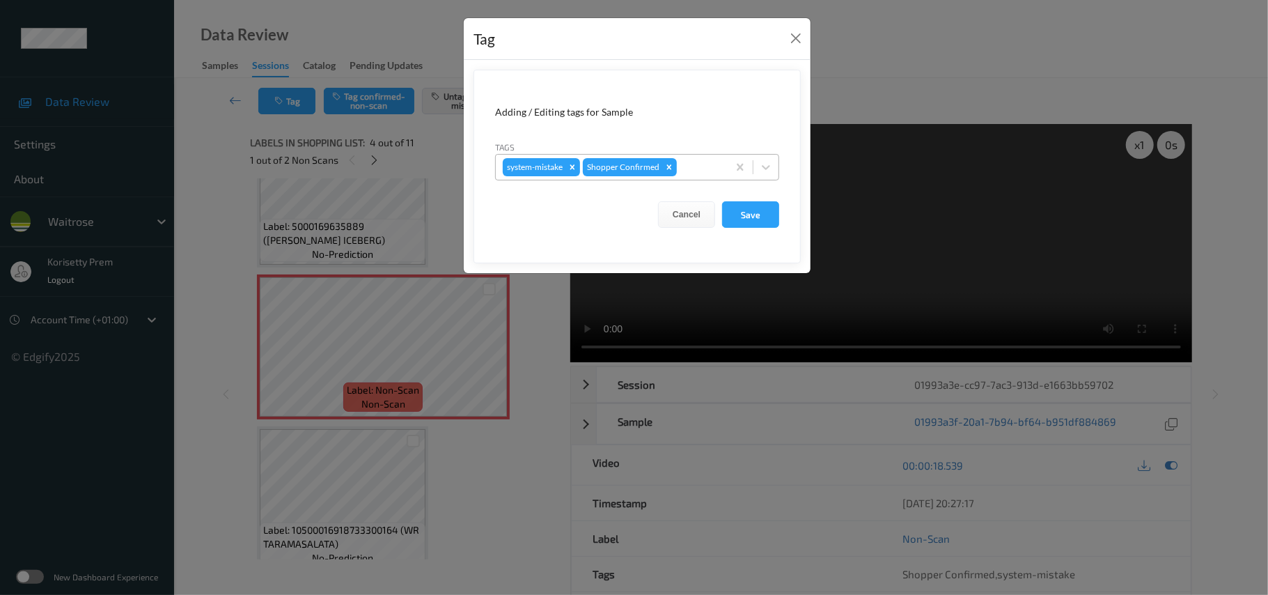
click at [695, 179] on div "system-mistake Shopper Confirmed" at bounding box center [612, 167] width 232 height 24
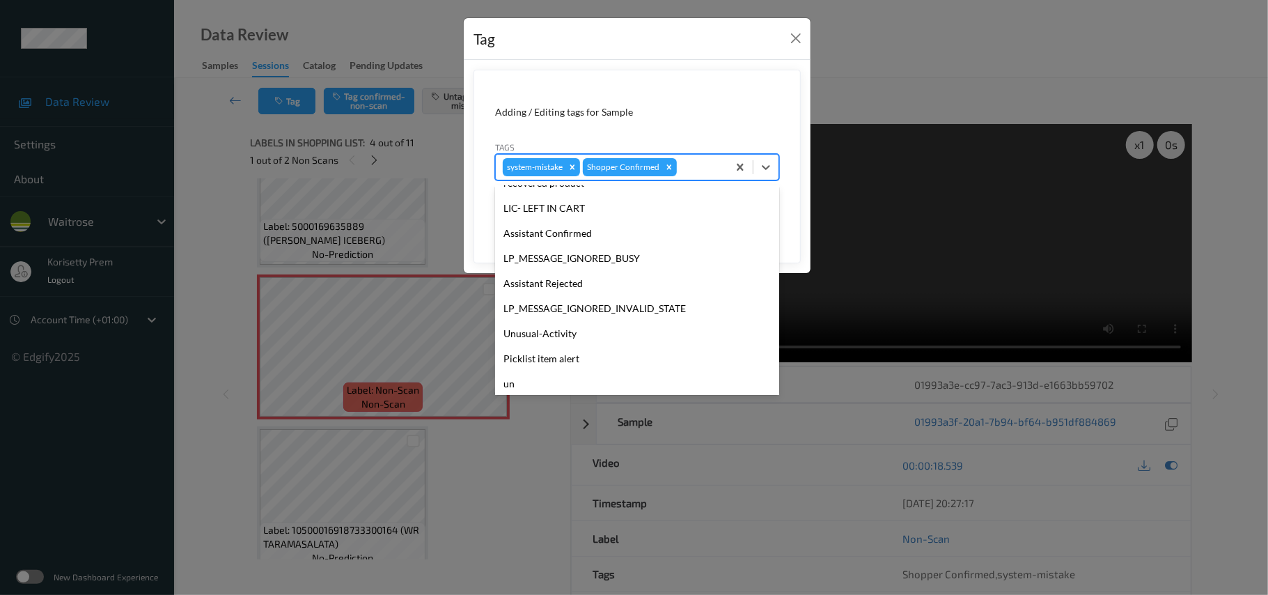
scroll to position [323, 0]
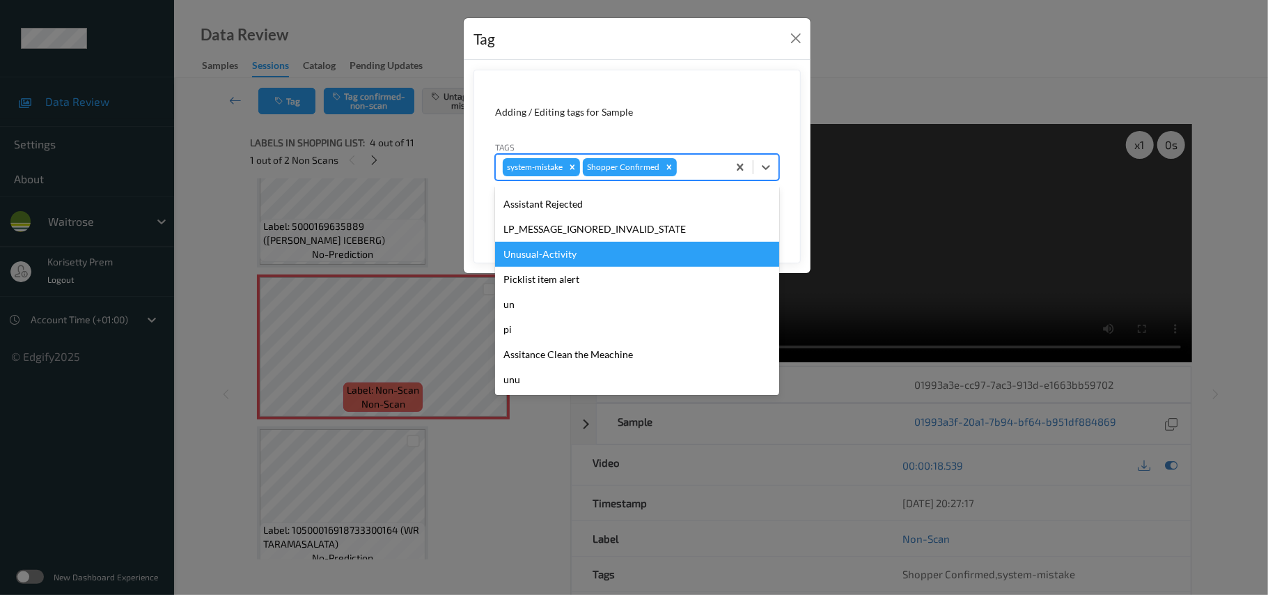
click at [535, 259] on div "Unusual-Activity" at bounding box center [637, 254] width 284 height 25
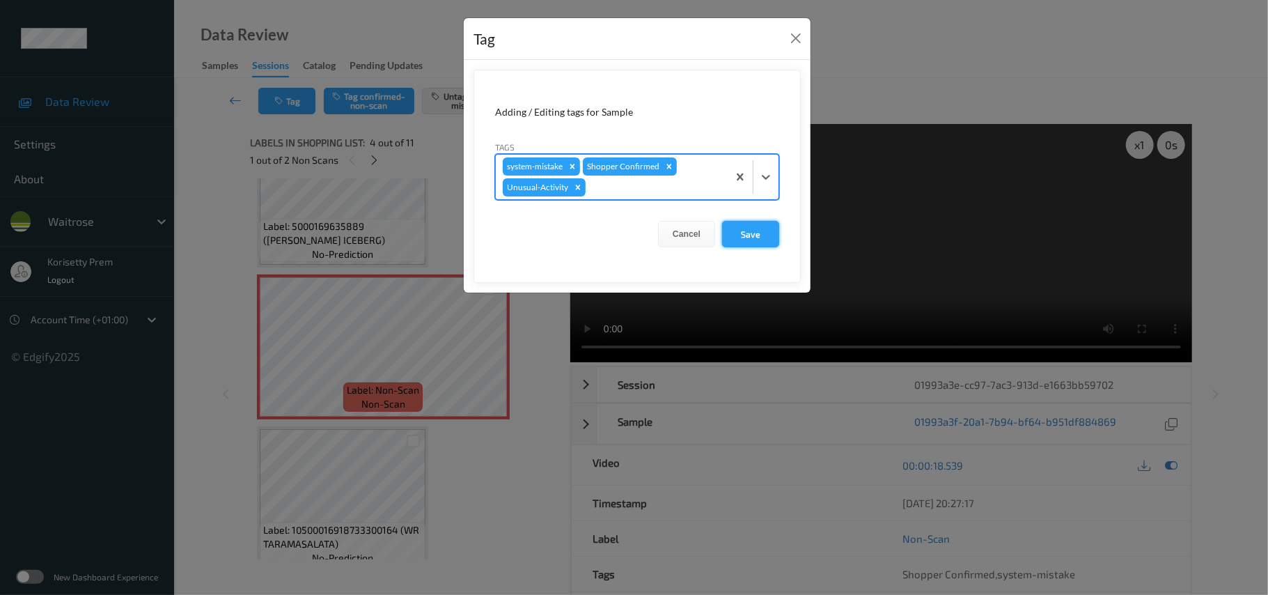
click at [753, 233] on button "Save" at bounding box center [750, 234] width 57 height 26
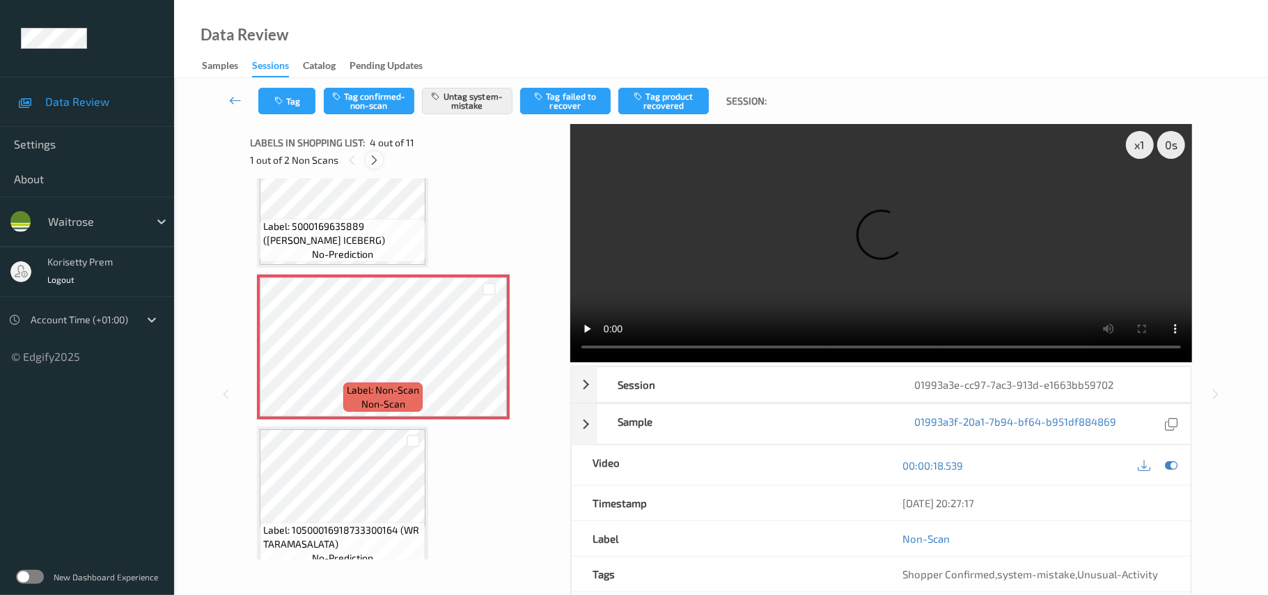
click at [375, 159] on icon at bounding box center [374, 160] width 12 height 13
